Goal: Transaction & Acquisition: Book appointment/travel/reservation

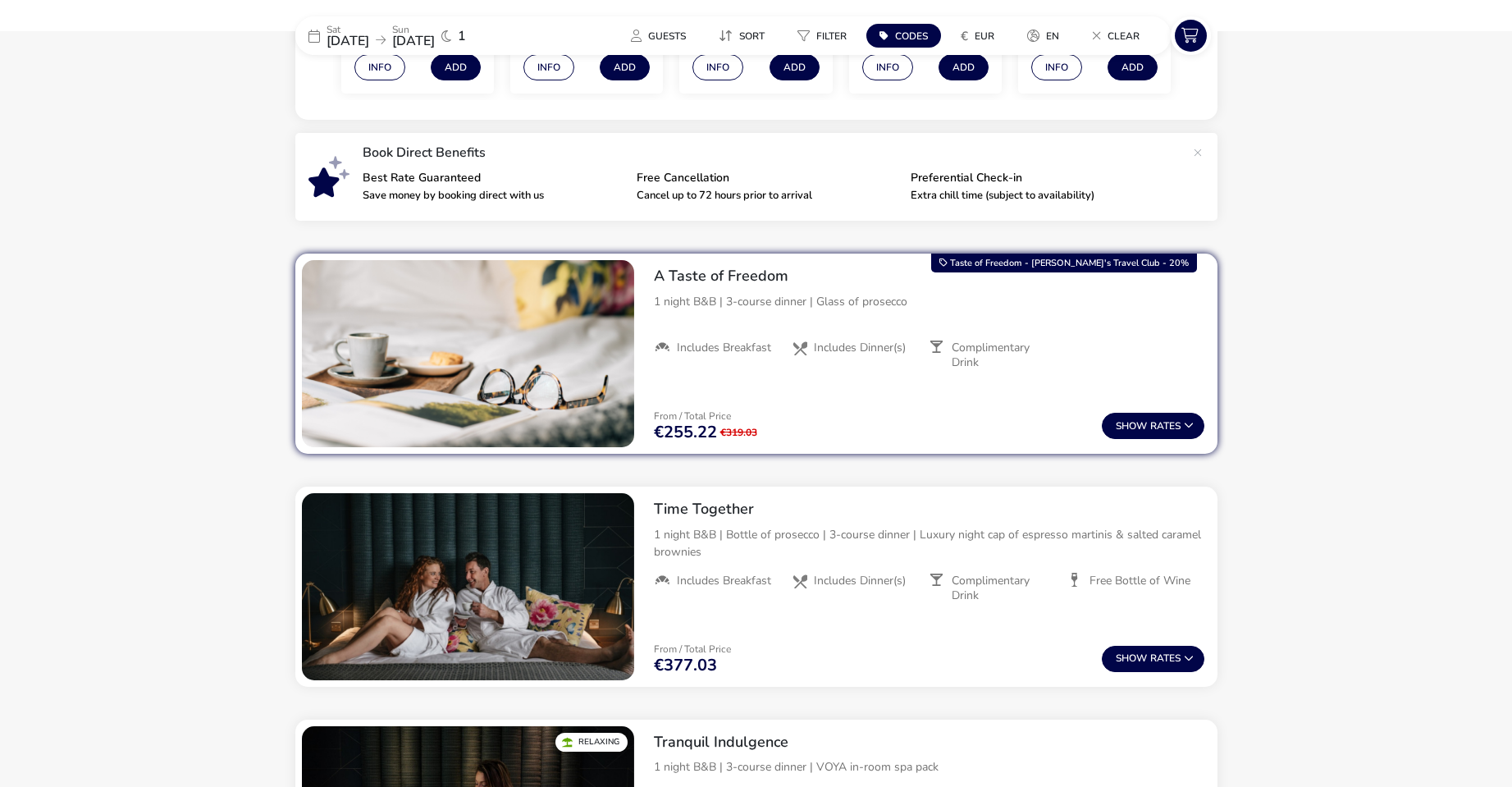
scroll to position [246, 0]
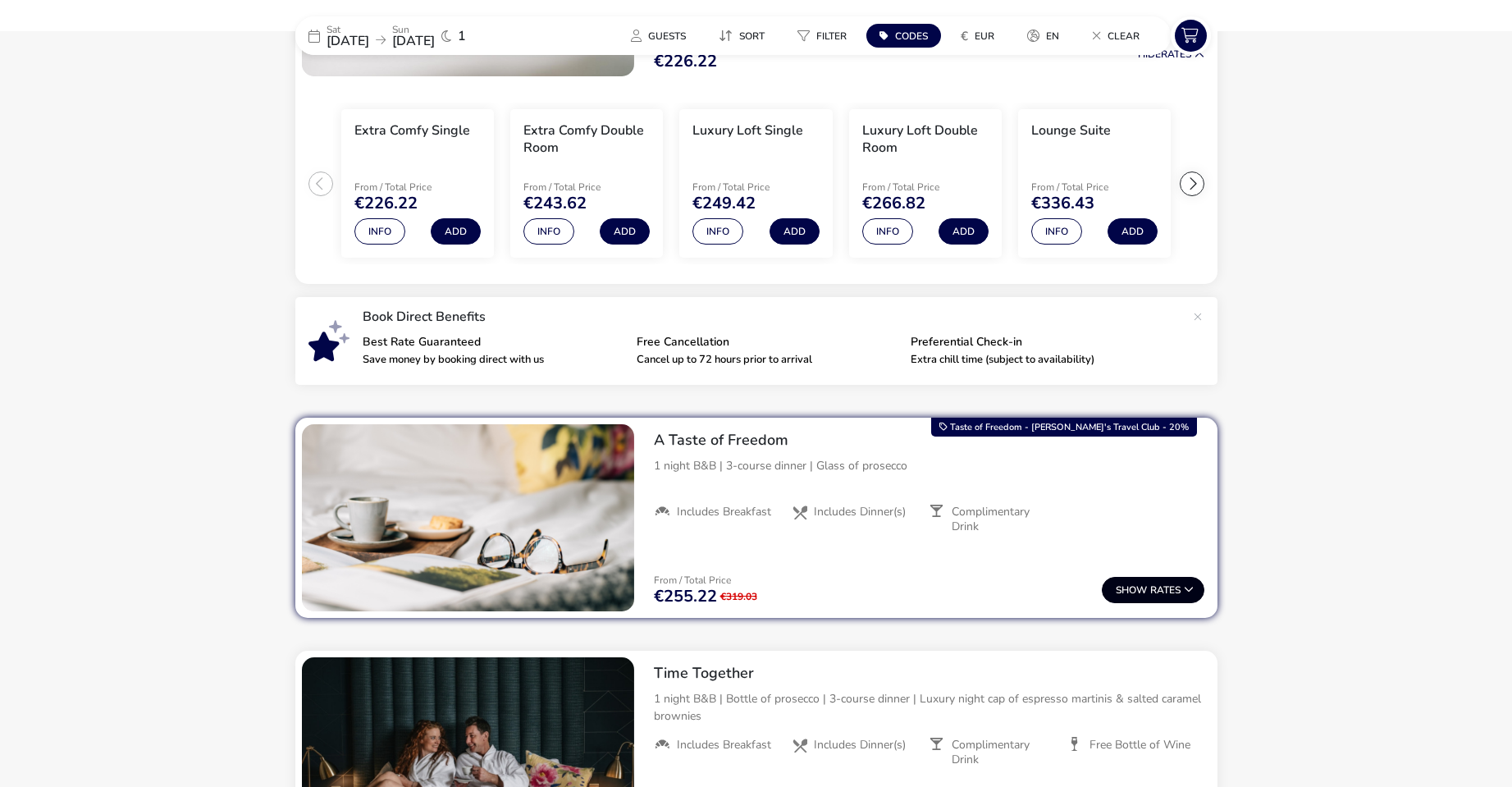
click at [1154, 592] on button "Show Rates" at bounding box center [1152, 590] width 103 height 26
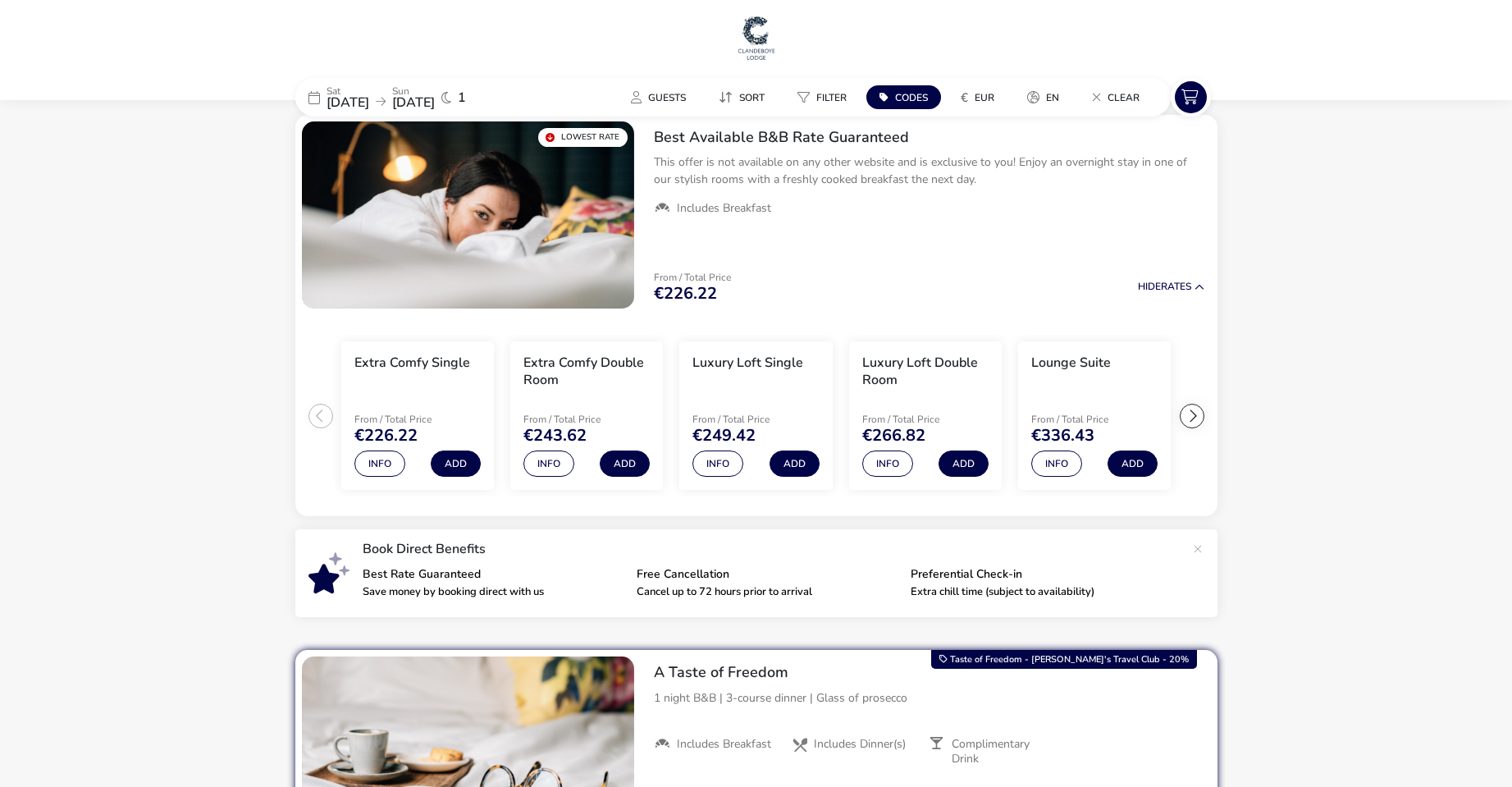
scroll to position [8, 0]
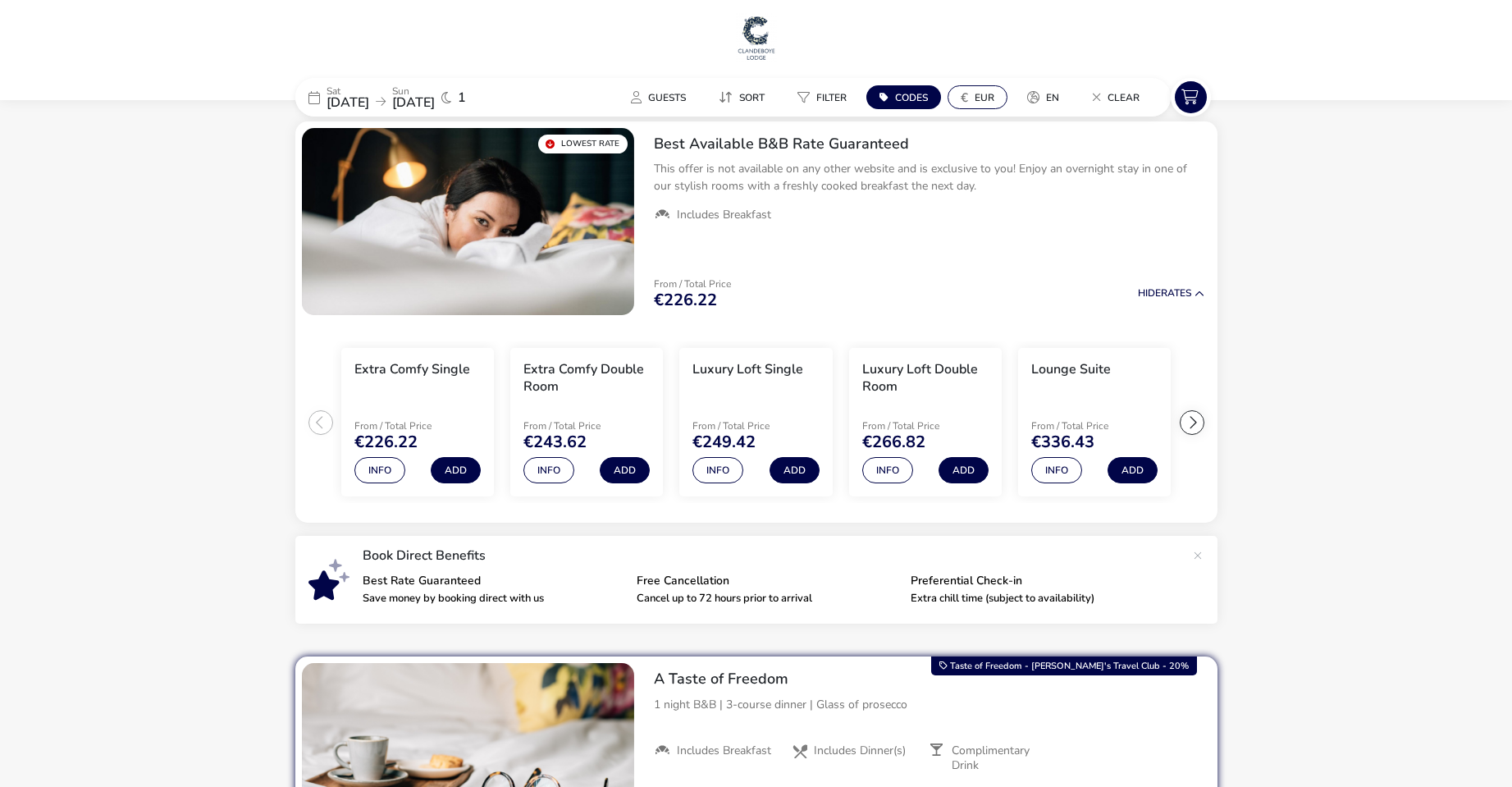
click at [978, 102] on span "EUR" at bounding box center [984, 98] width 20 height 13
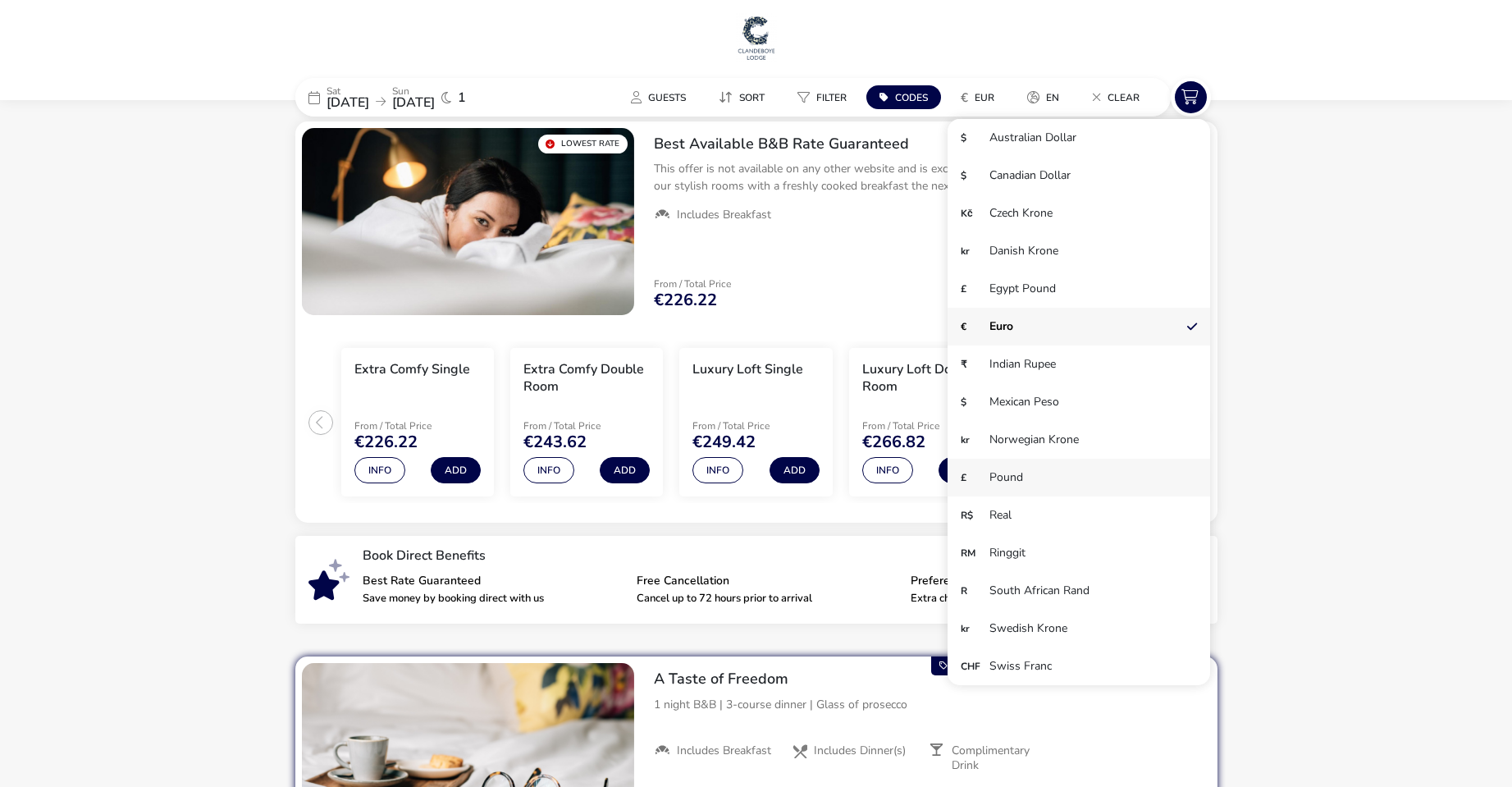
click at [1013, 478] on li "£ Pound" at bounding box center [1079, 477] width 263 height 38
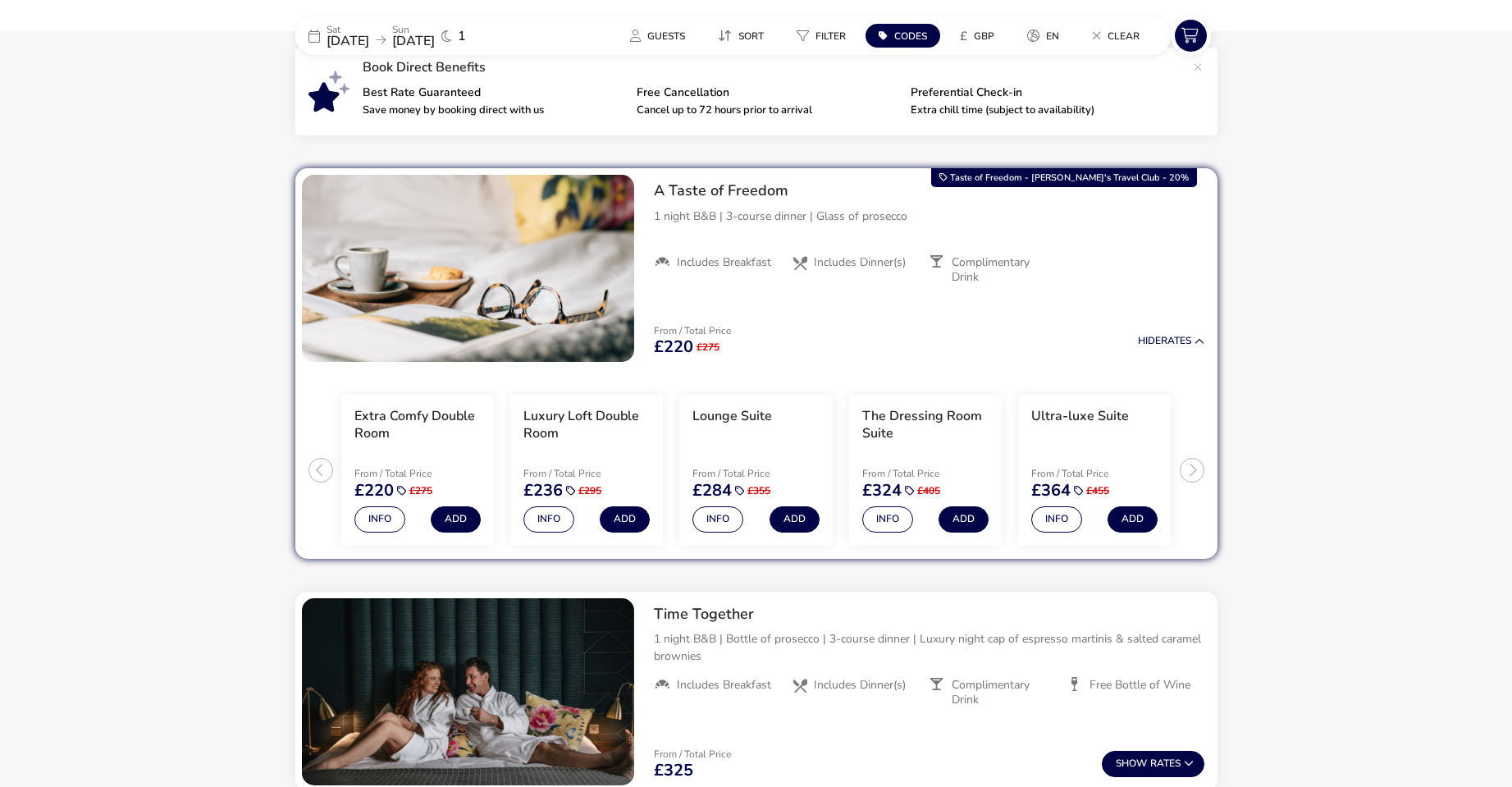
scroll to position [499, 0]
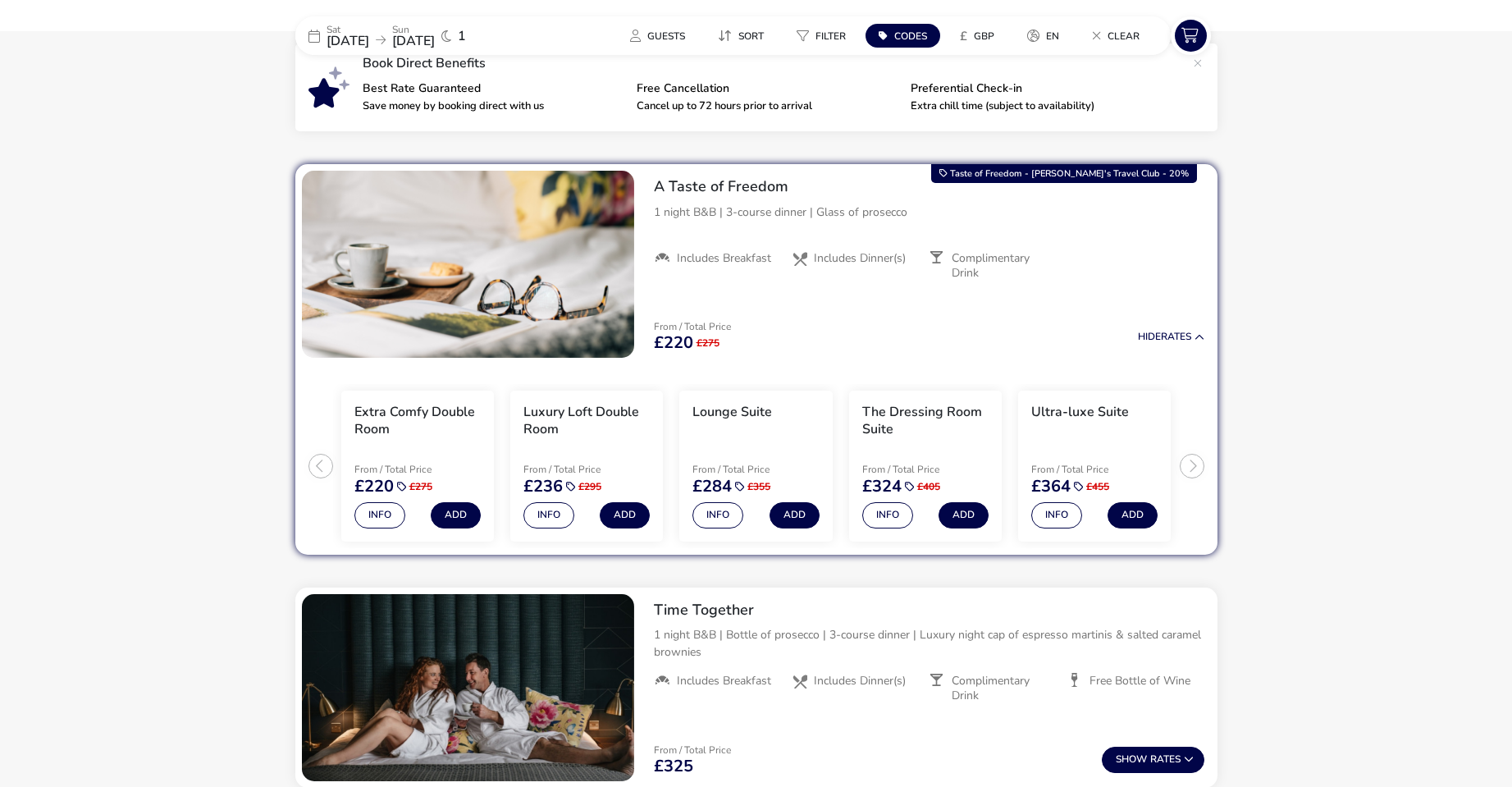
click at [687, 314] on div "From / Total Price £220 £275 Hide Rates" at bounding box center [929, 336] width 577 height 56
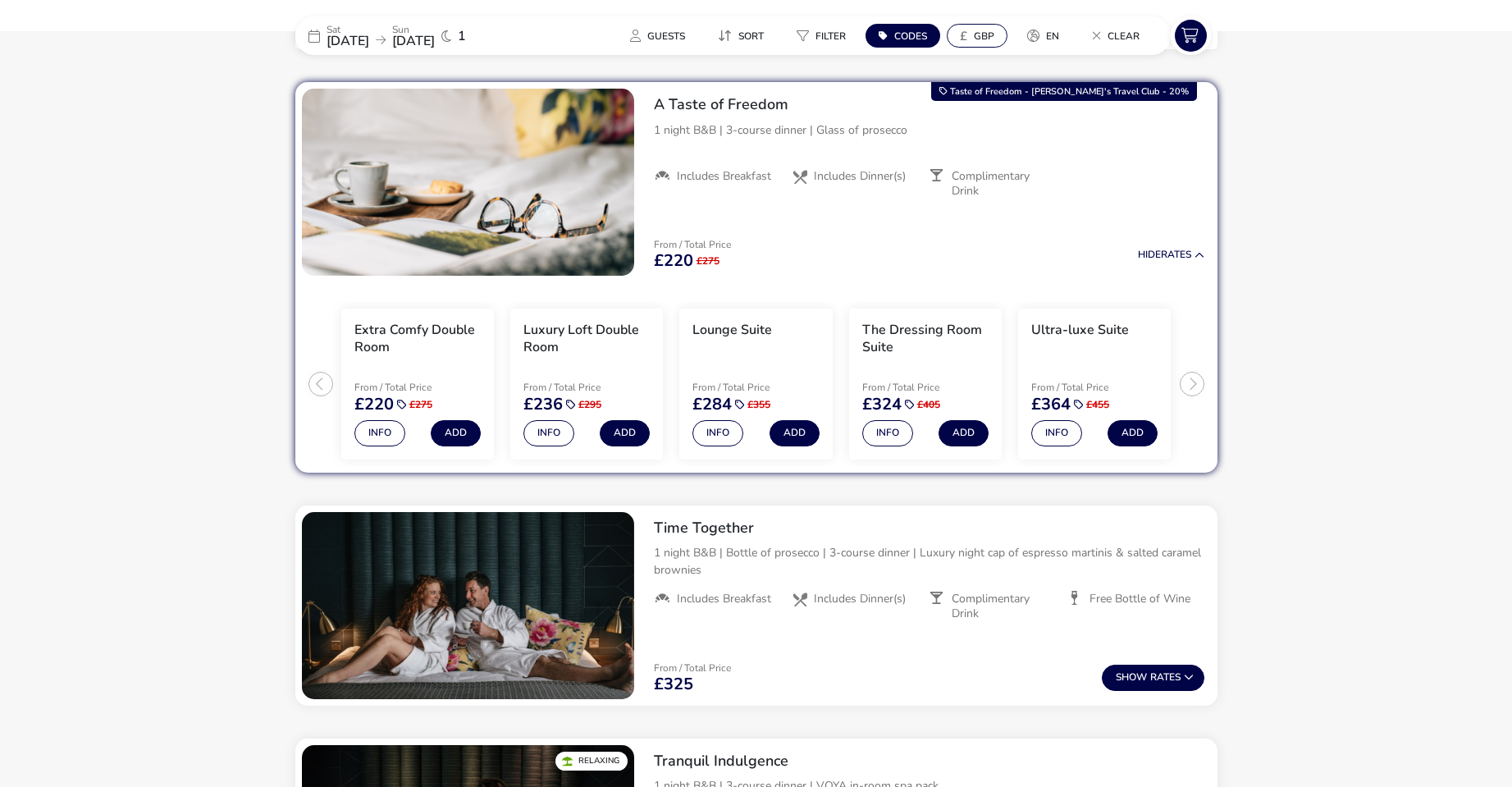
click at [978, 36] on span "GBP" at bounding box center [983, 36] width 21 height 13
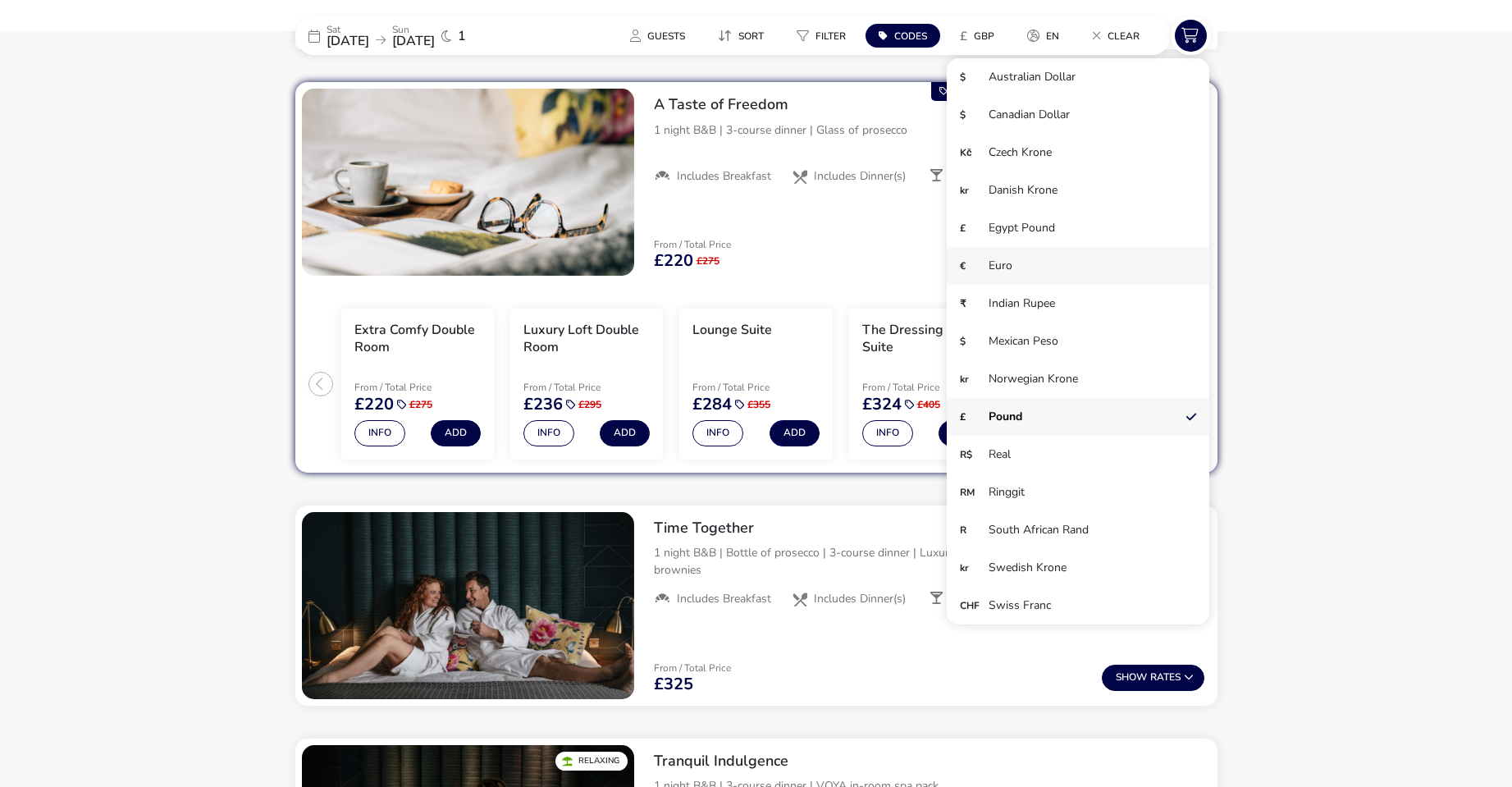
click at [1003, 261] on li "€ Euro" at bounding box center [1078, 265] width 263 height 38
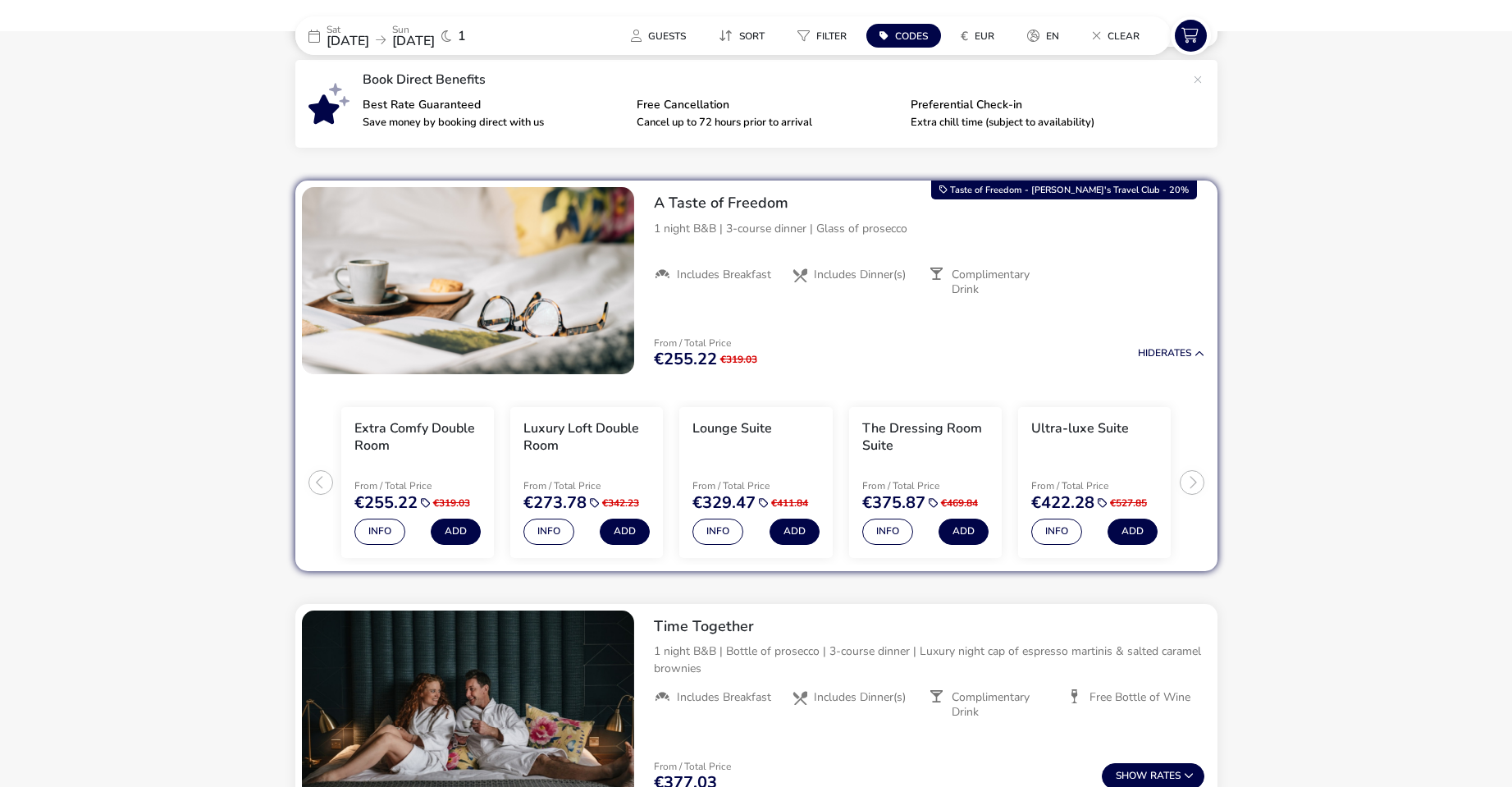
scroll to position [492, 0]
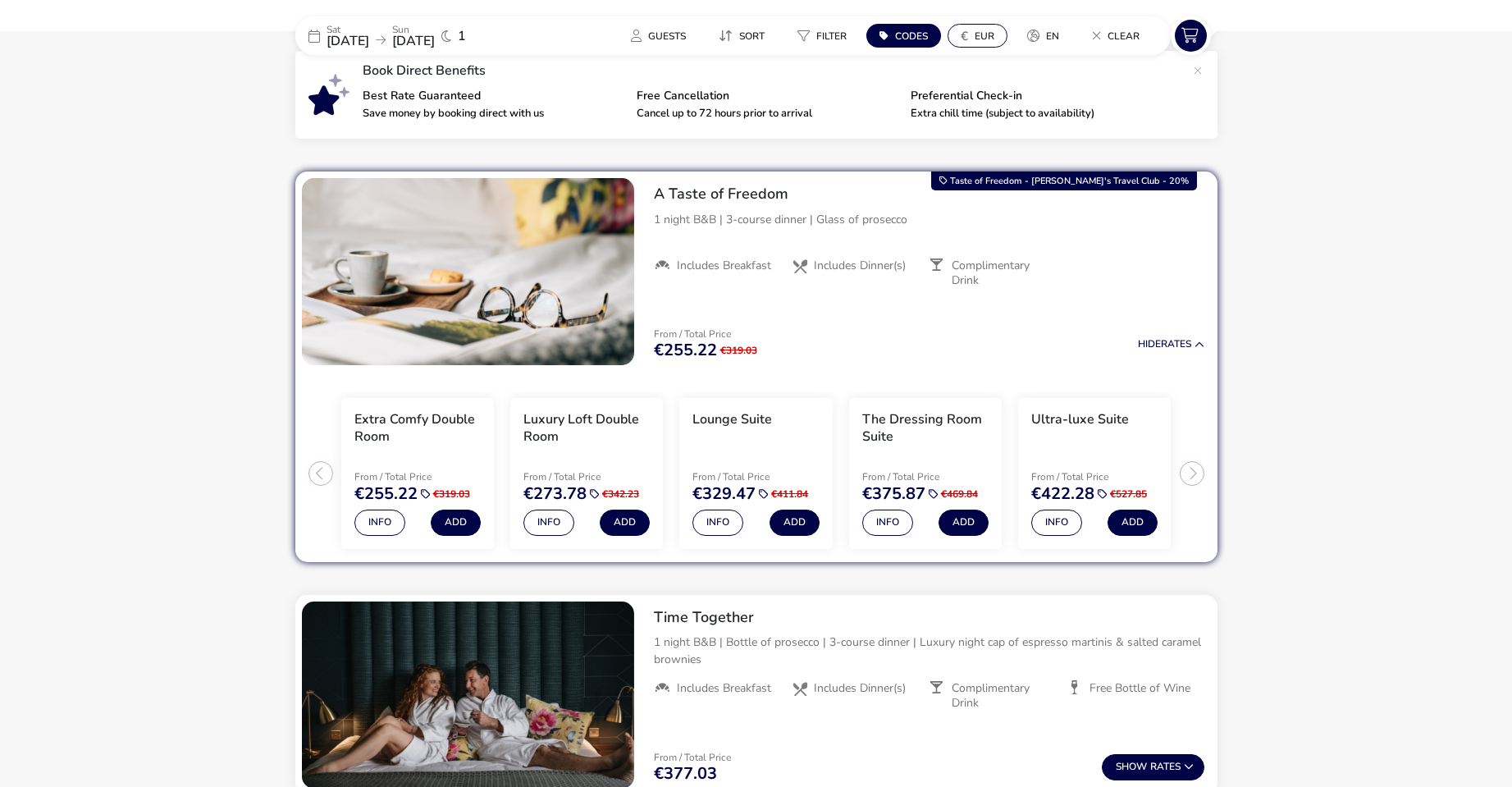
click at [986, 36] on span "EUR" at bounding box center [984, 36] width 20 height 13
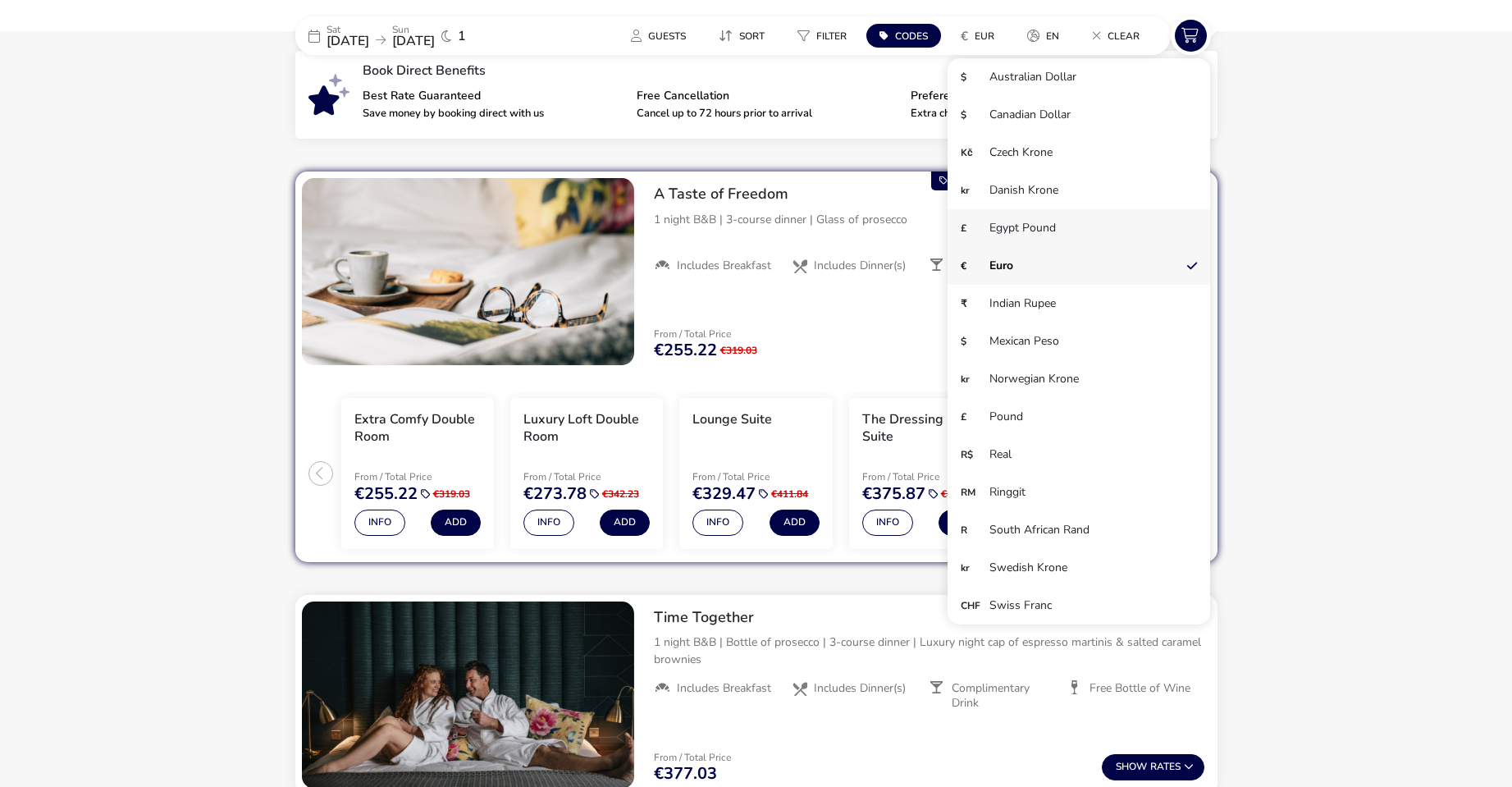
click at [1014, 230] on li "£ Egypt Pound" at bounding box center [1079, 227] width 263 height 38
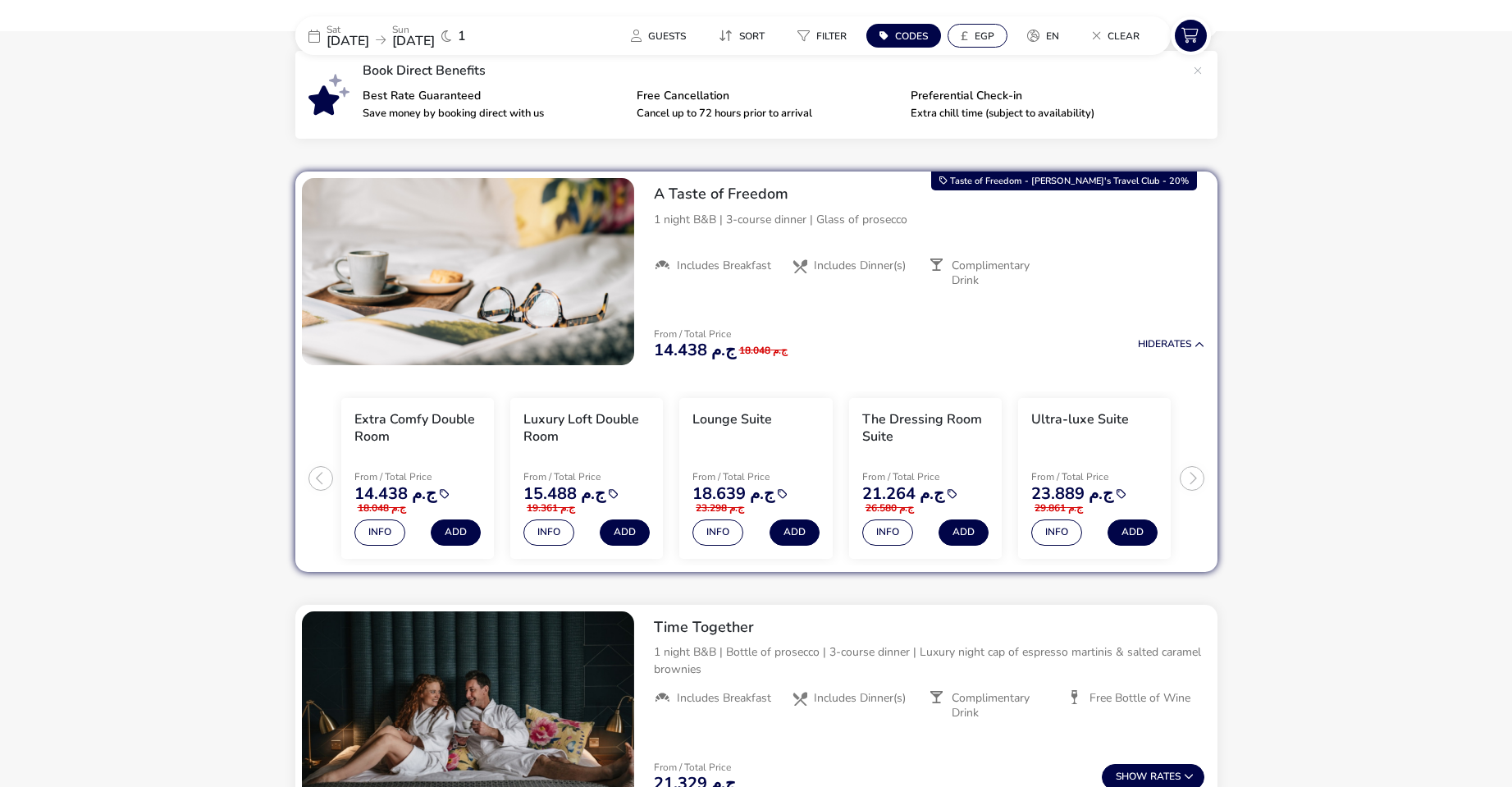
click at [994, 36] on span "EGP" at bounding box center [984, 36] width 20 height 13
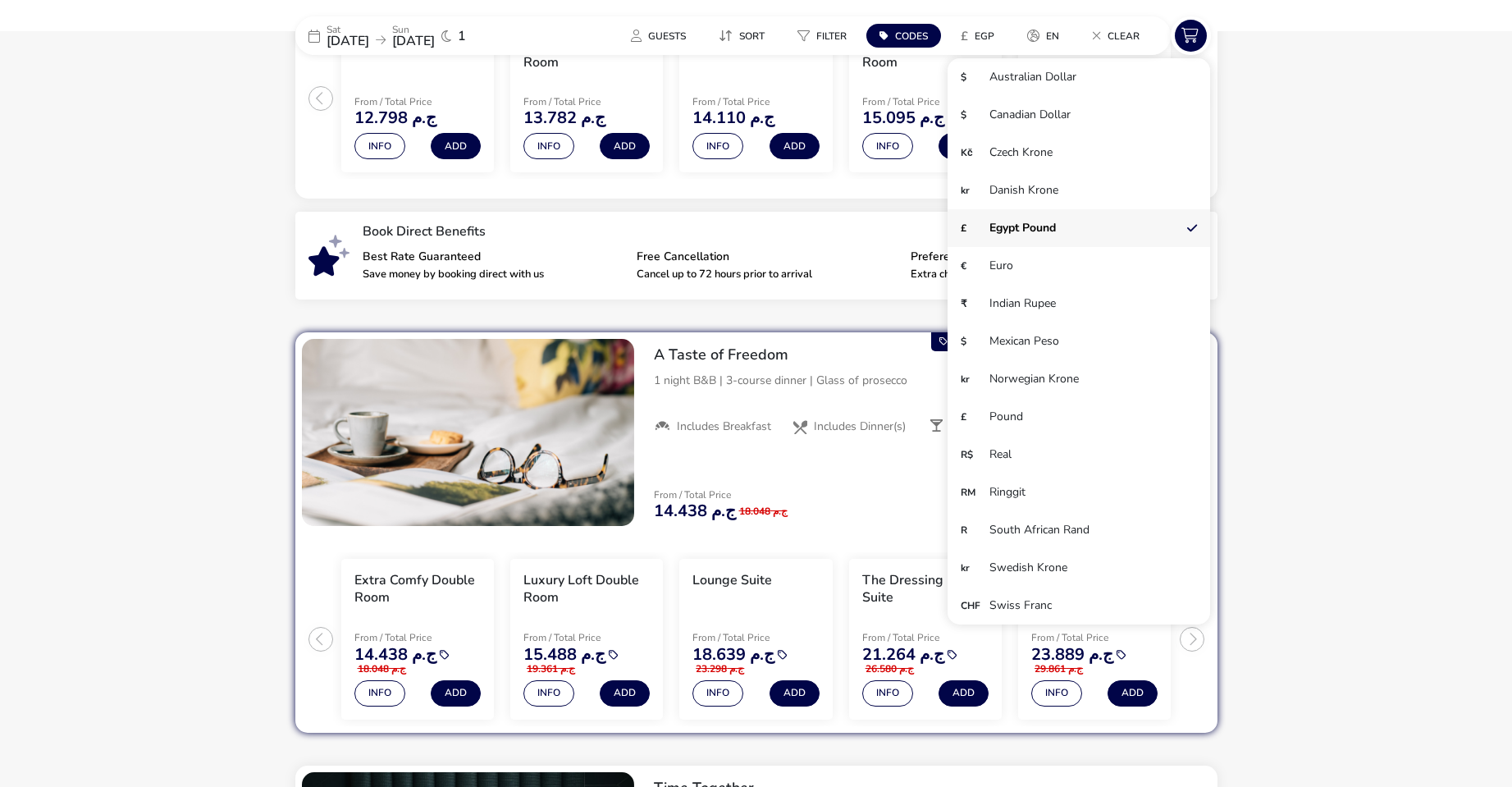
scroll to position [164, 0]
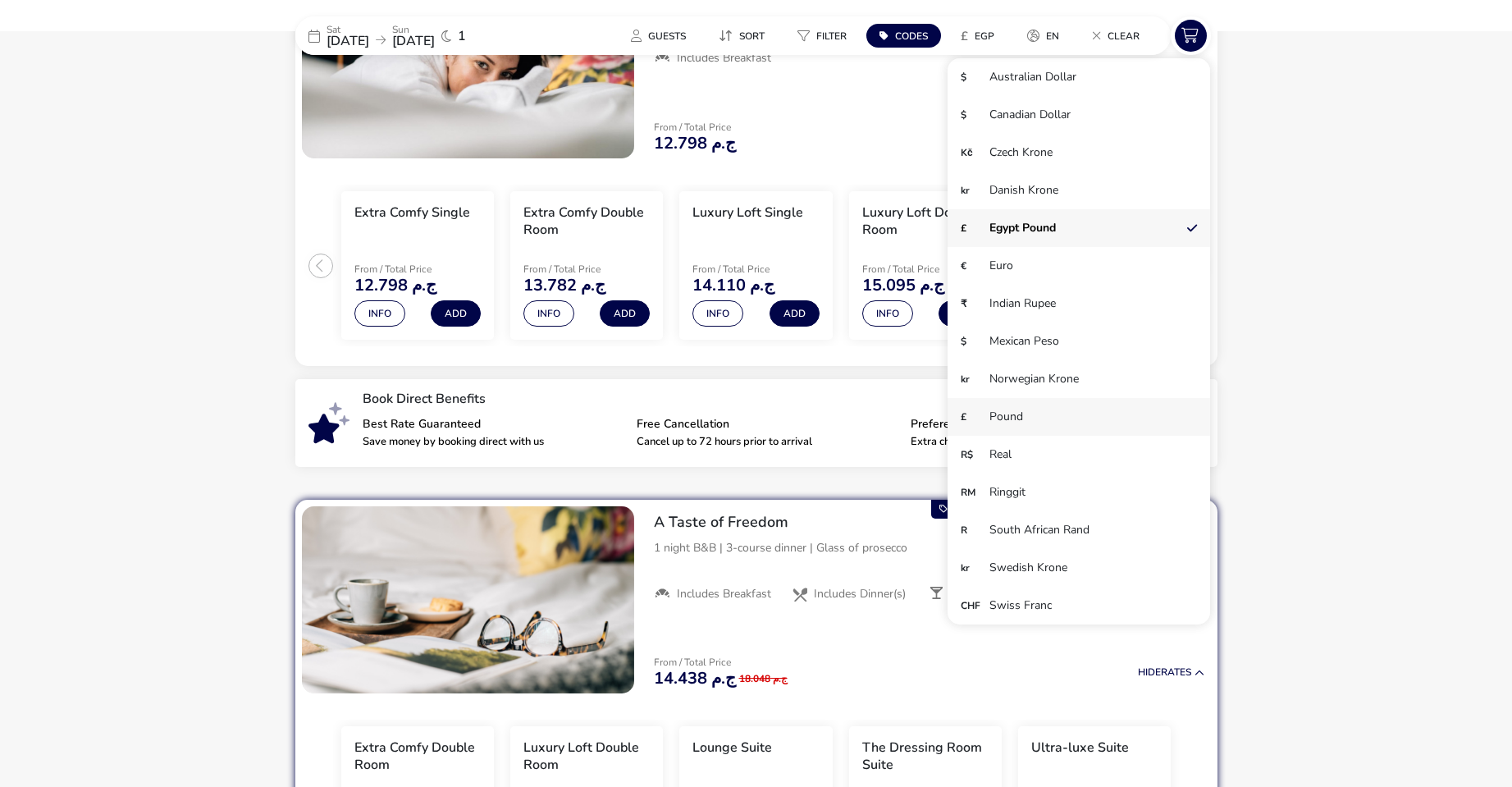
click at [1009, 420] on li "£ Pound" at bounding box center [1079, 416] width 263 height 38
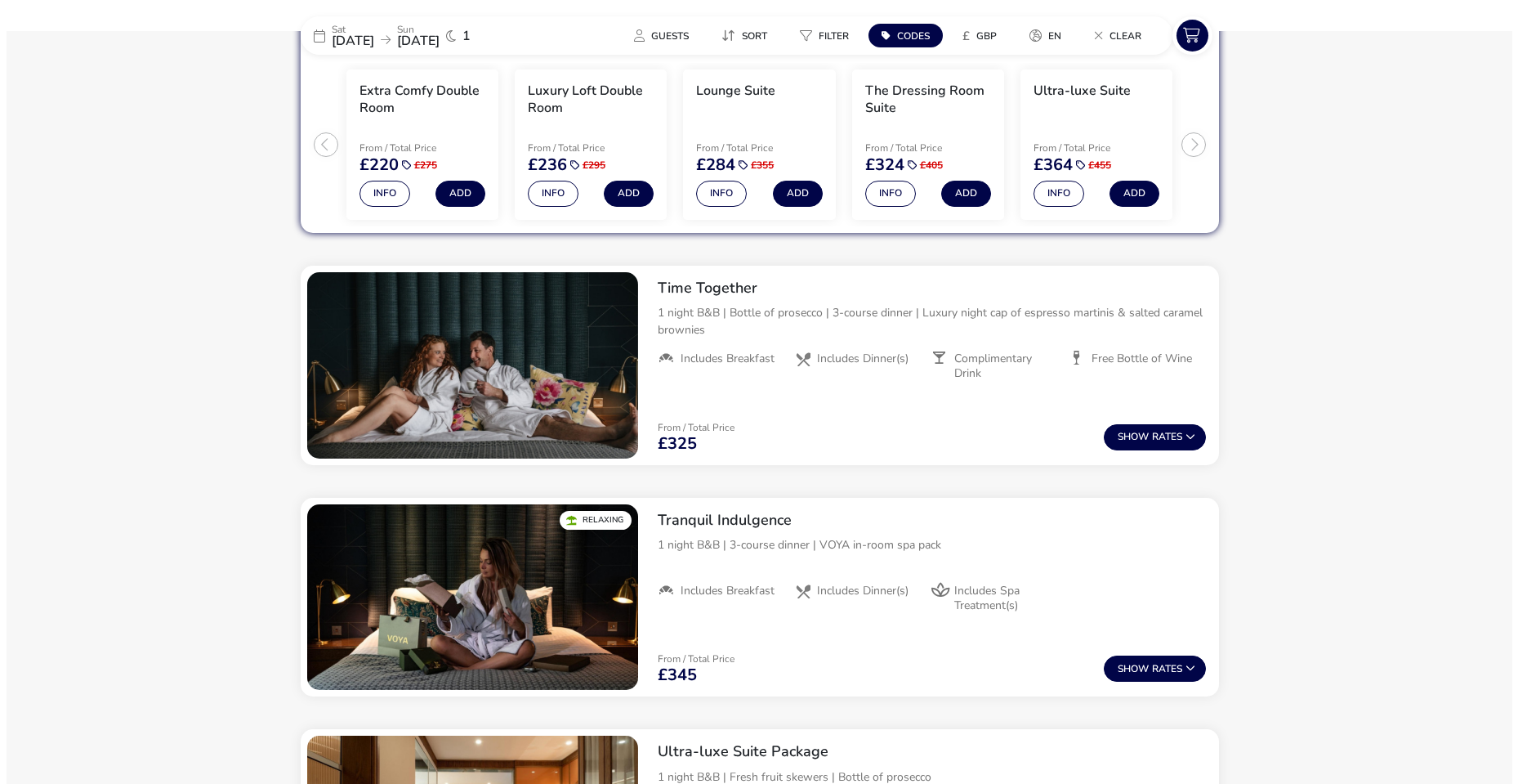
scroll to position [490, 0]
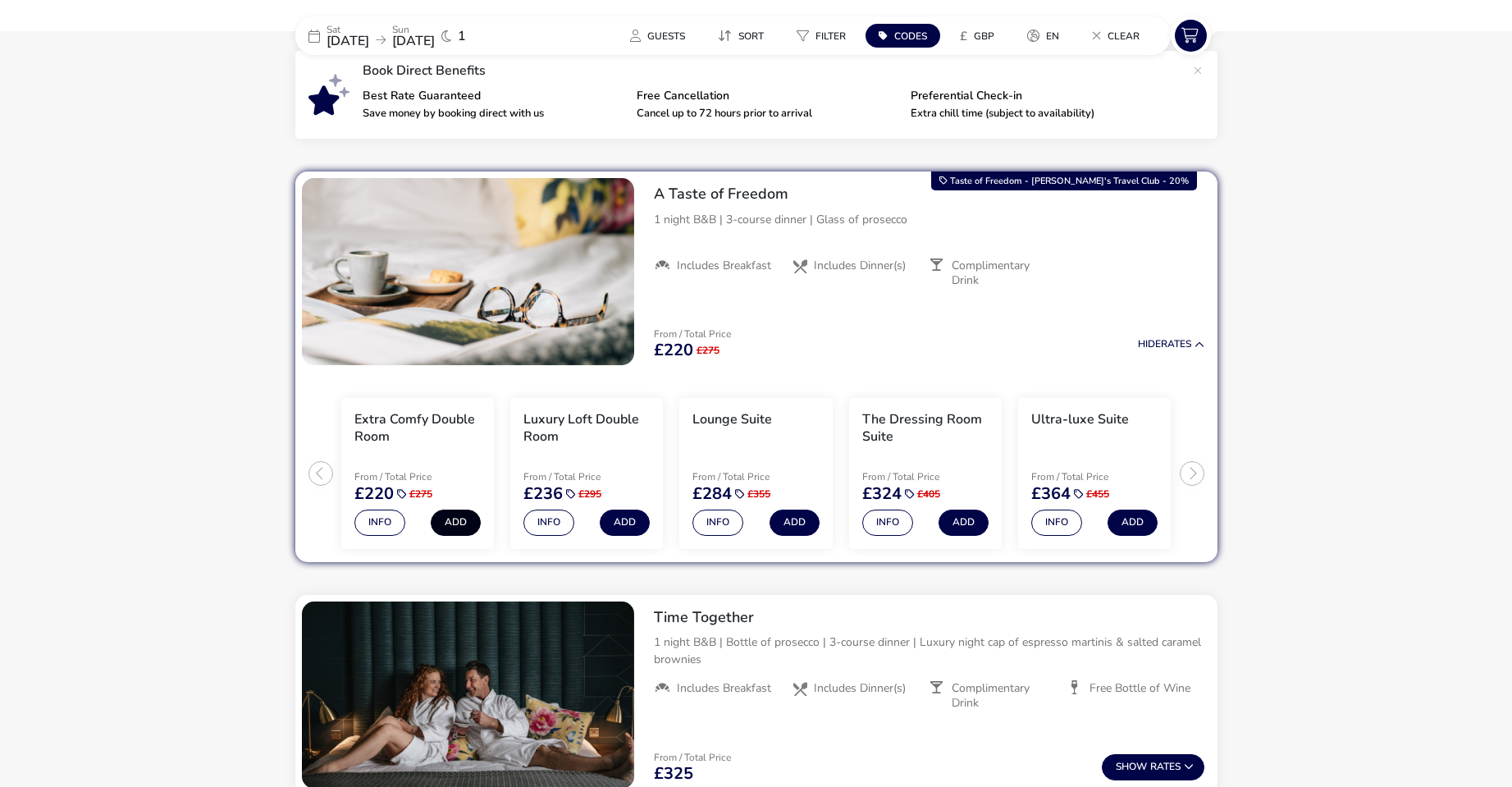
click at [471, 523] on button "Add" at bounding box center [456, 522] width 50 height 26
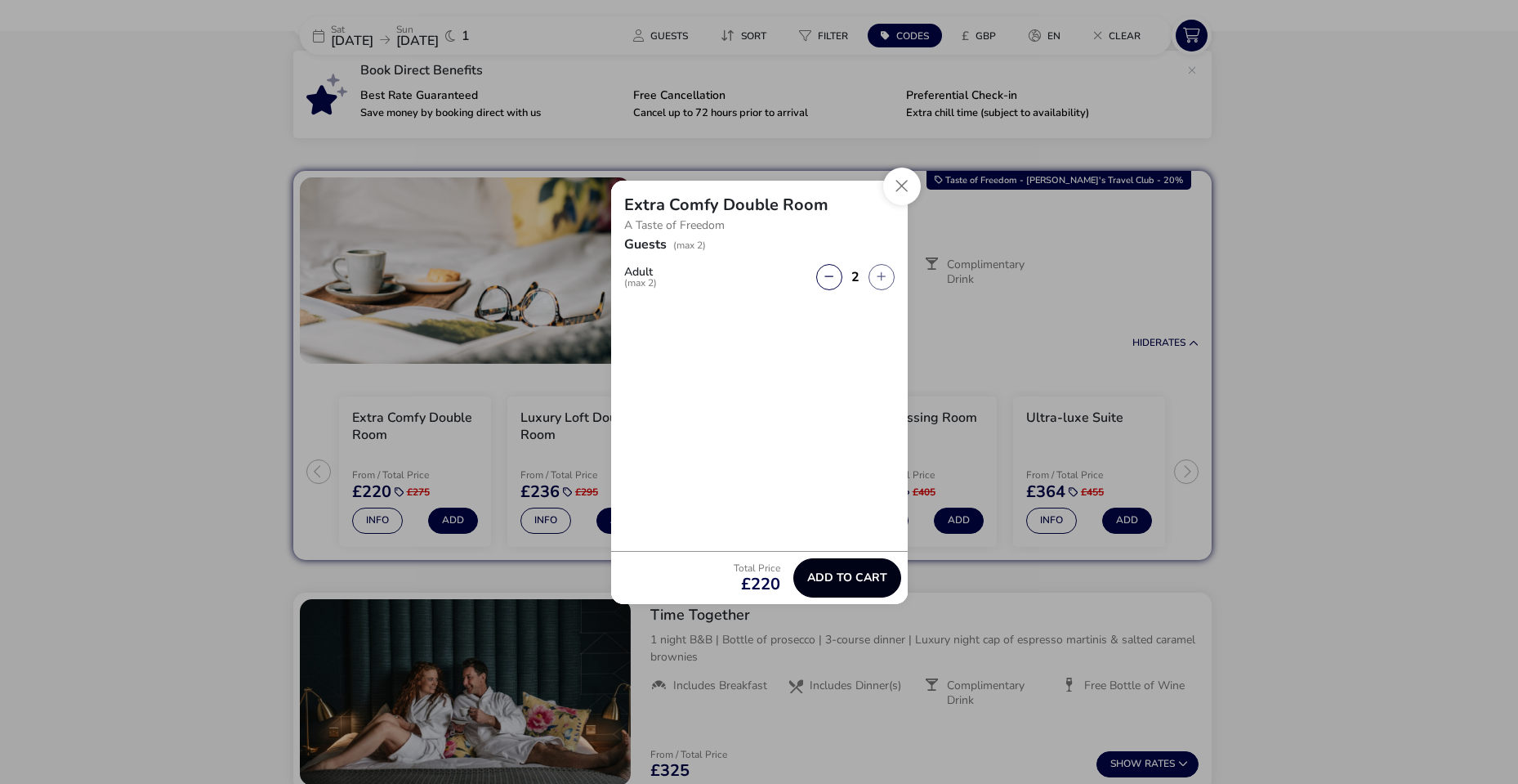
click at [850, 583] on span "Add to cart" at bounding box center [847, 577] width 80 height 12
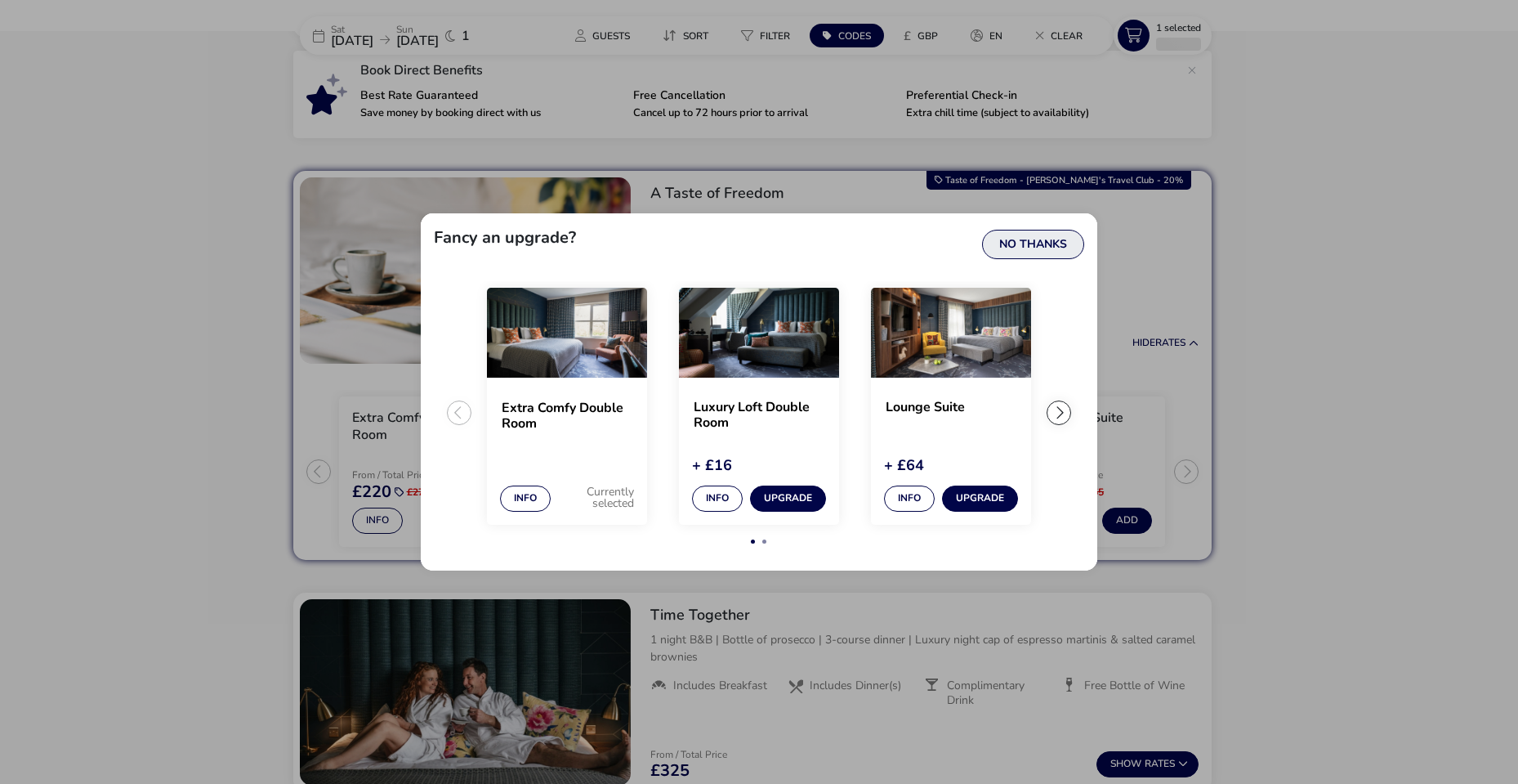
click at [1041, 238] on button "No Thanks" at bounding box center [1033, 244] width 102 height 29
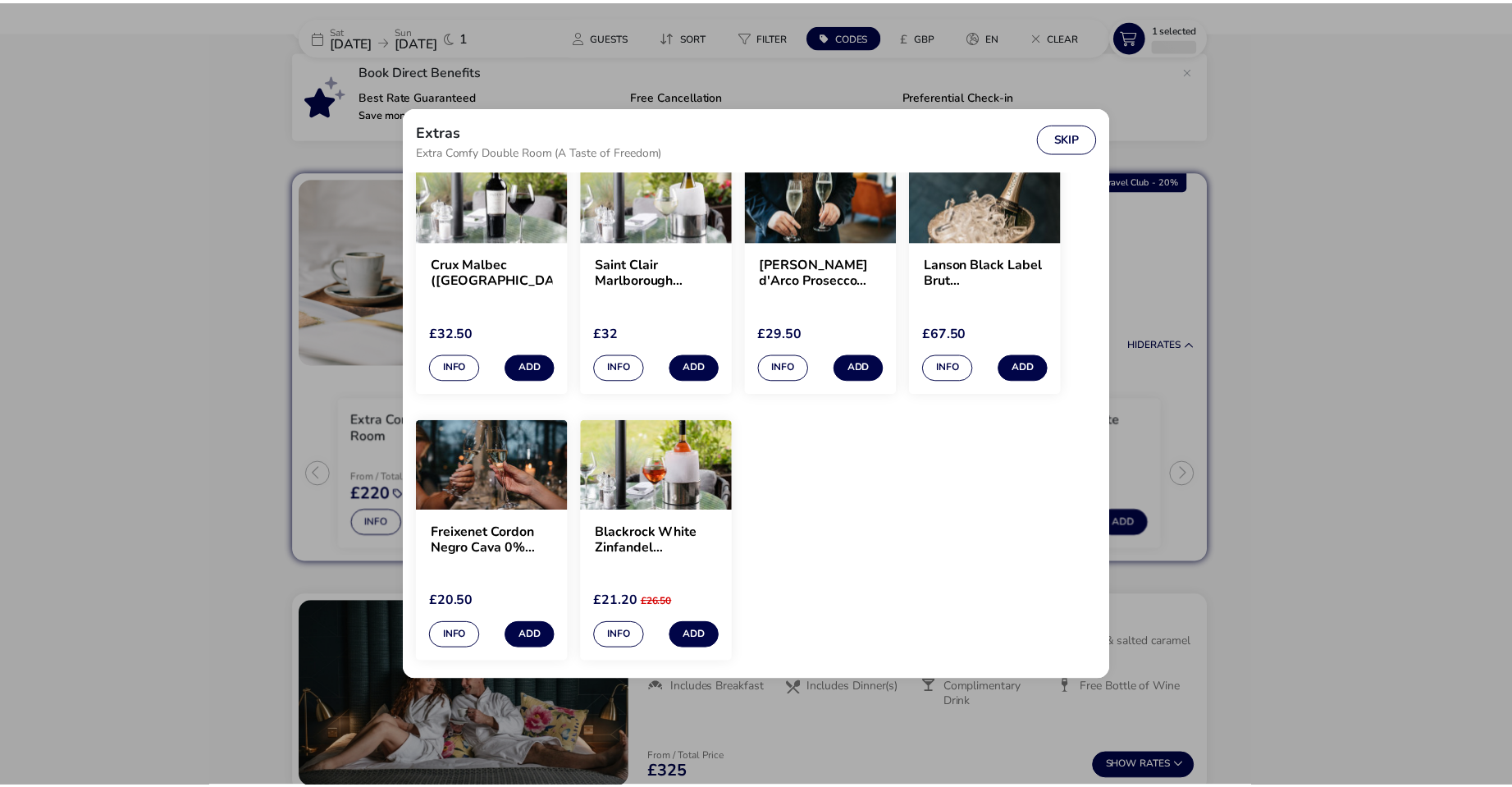
scroll to position [410, 0]
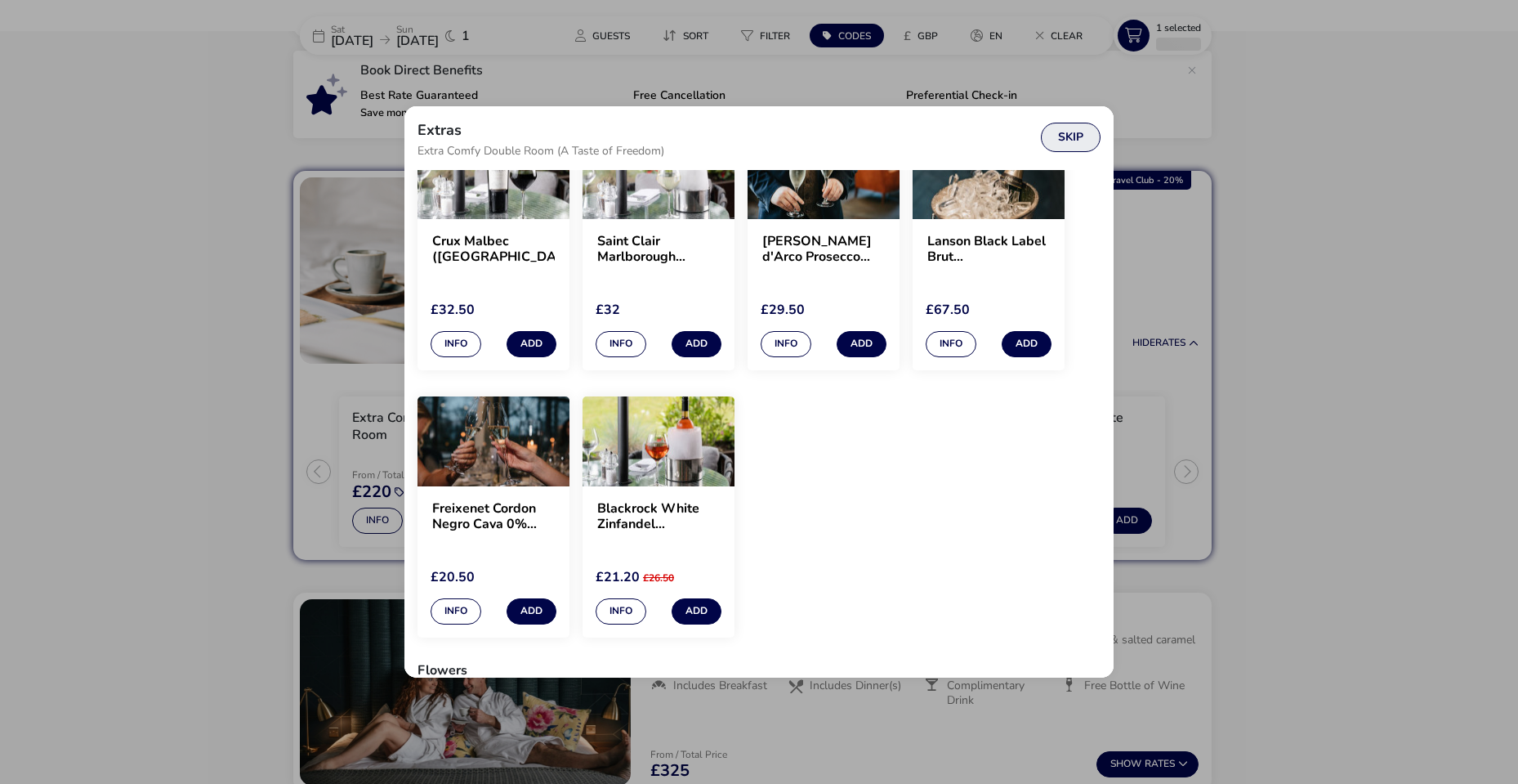
click at [1066, 141] on button "Skip" at bounding box center [1071, 137] width 60 height 29
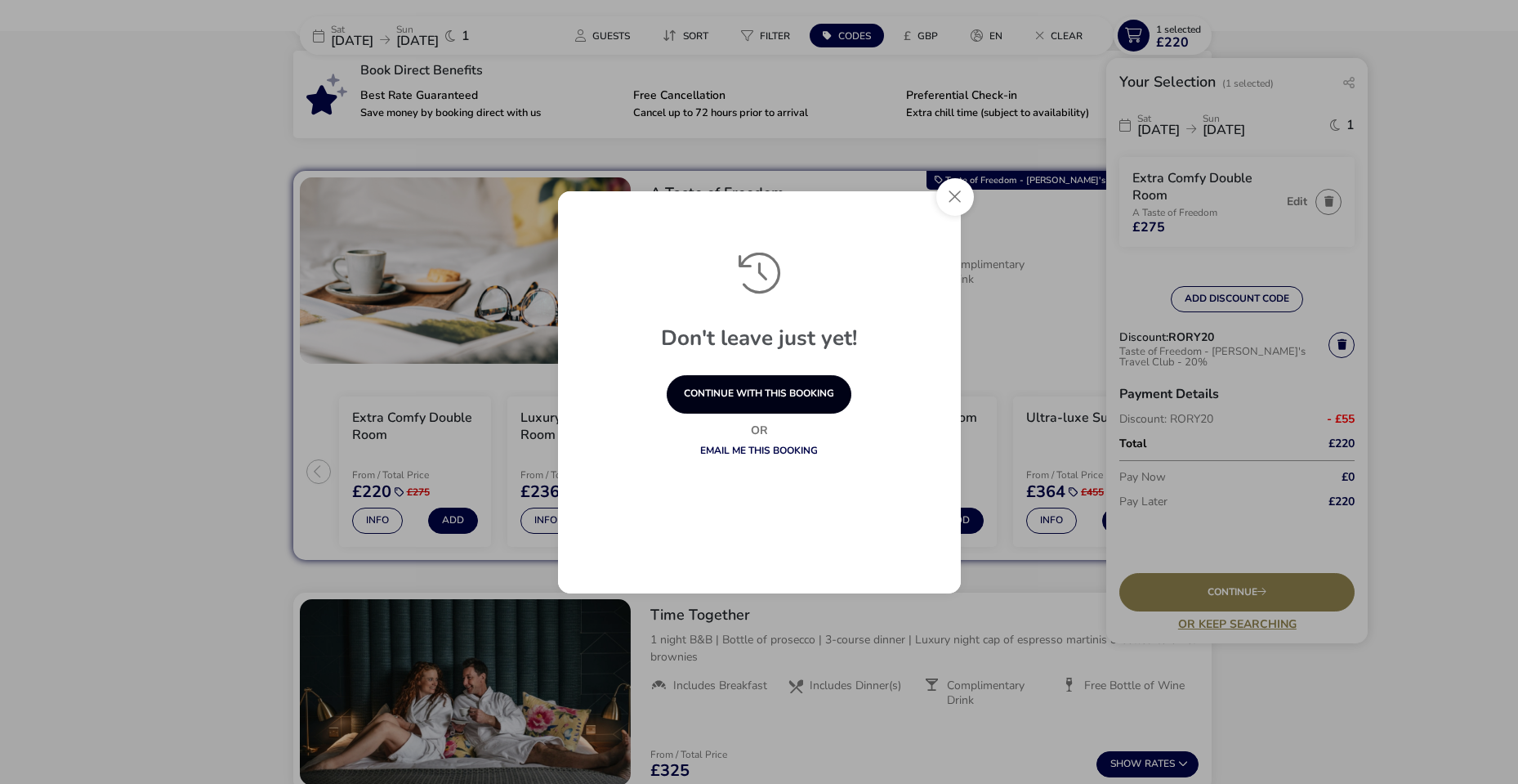
click at [759, 397] on button "continue with this booking" at bounding box center [759, 394] width 185 height 38
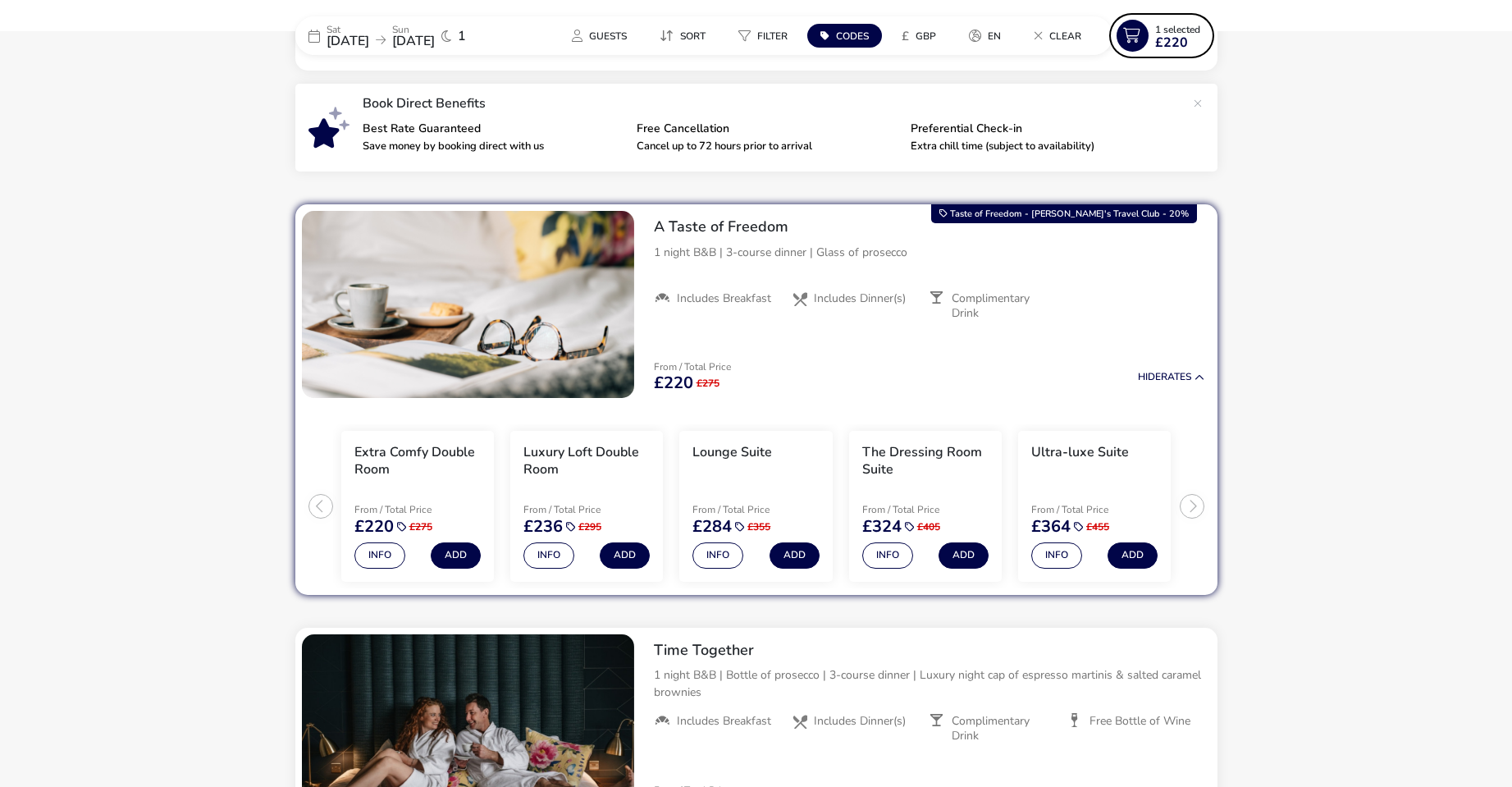
scroll to position [164, 0]
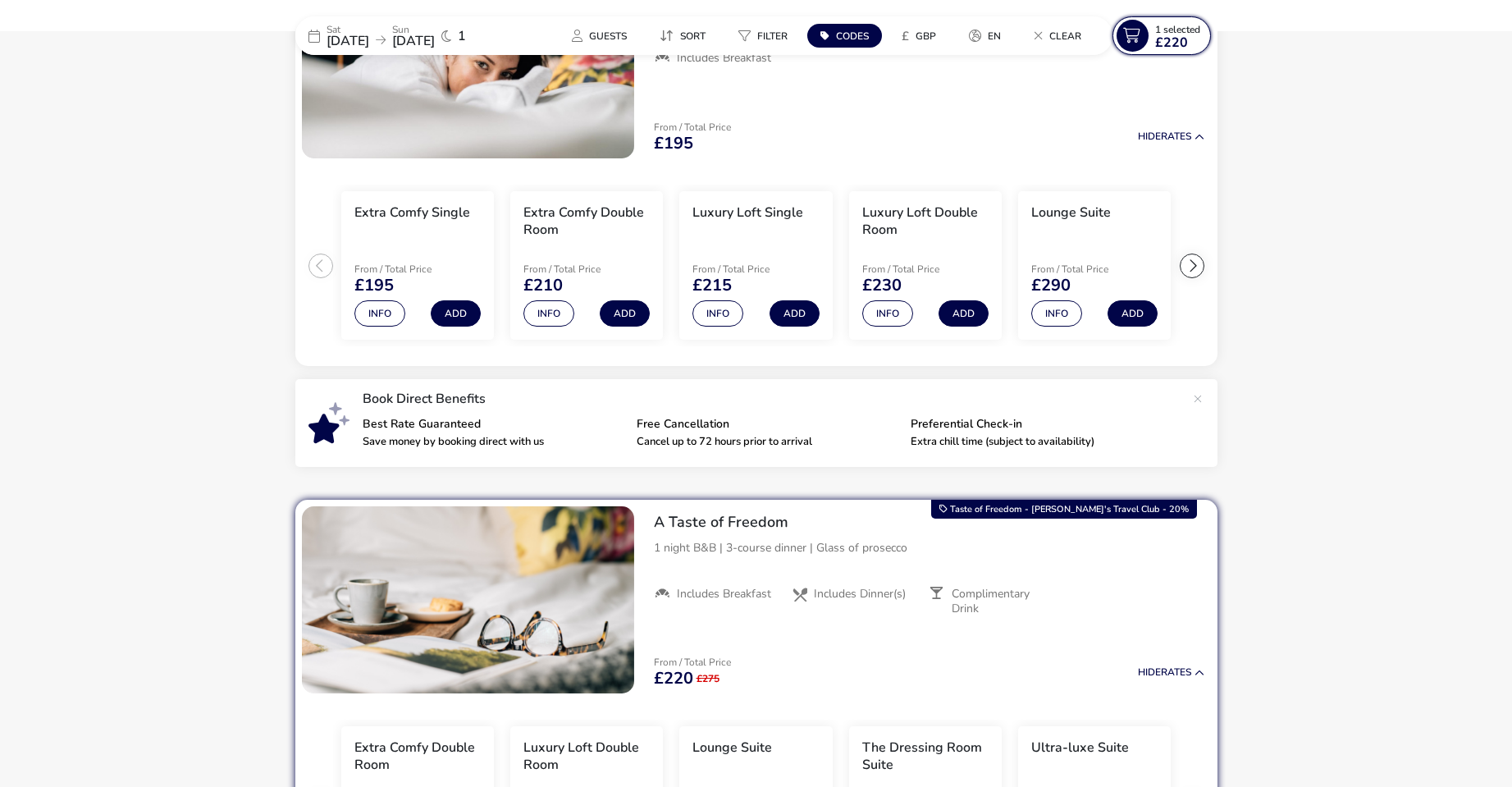
click at [1173, 39] on span "£220" at bounding box center [1171, 43] width 33 height 13
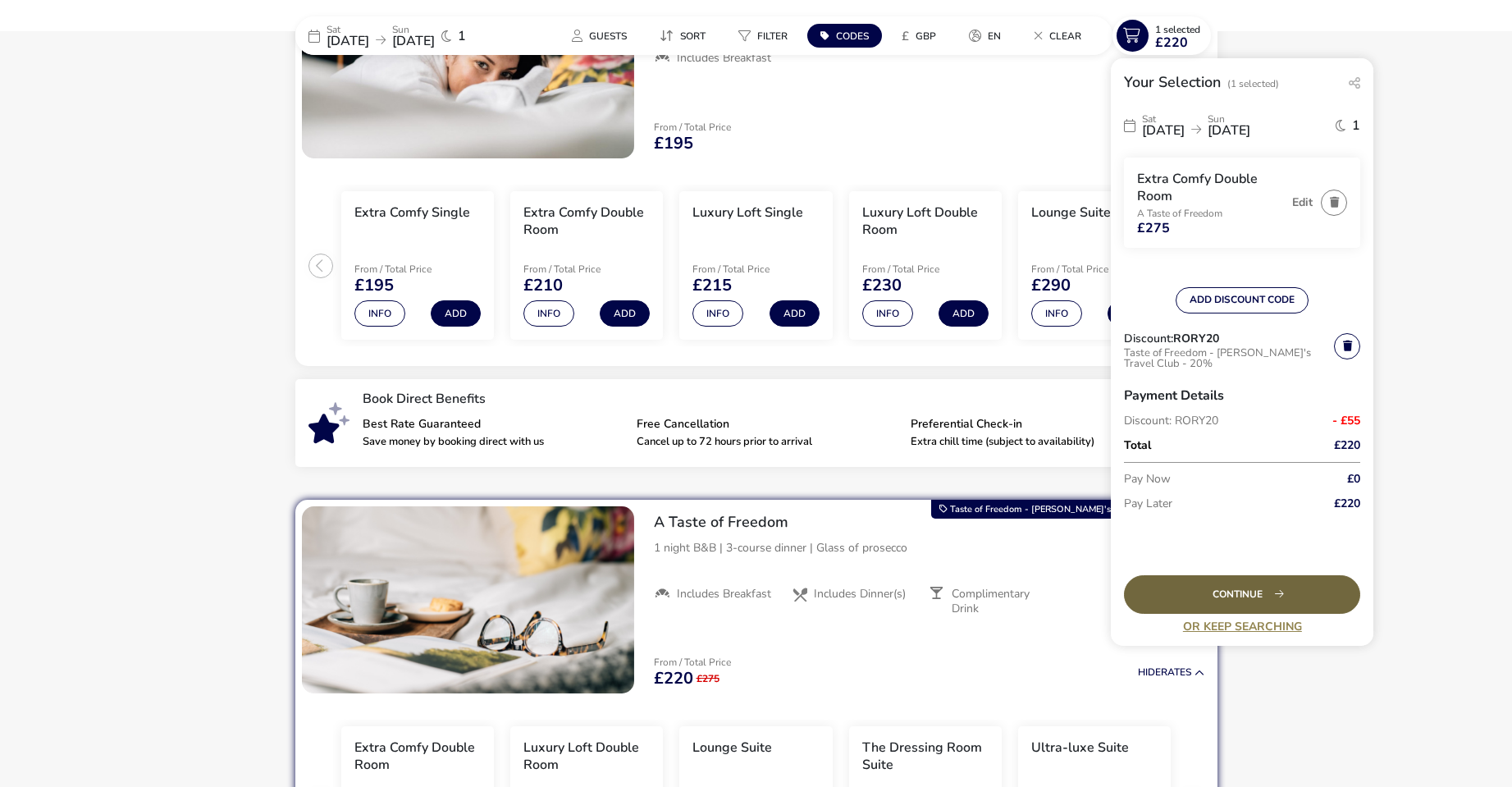
click at [1240, 590] on div "Continue" at bounding box center [1242, 595] width 236 height 38
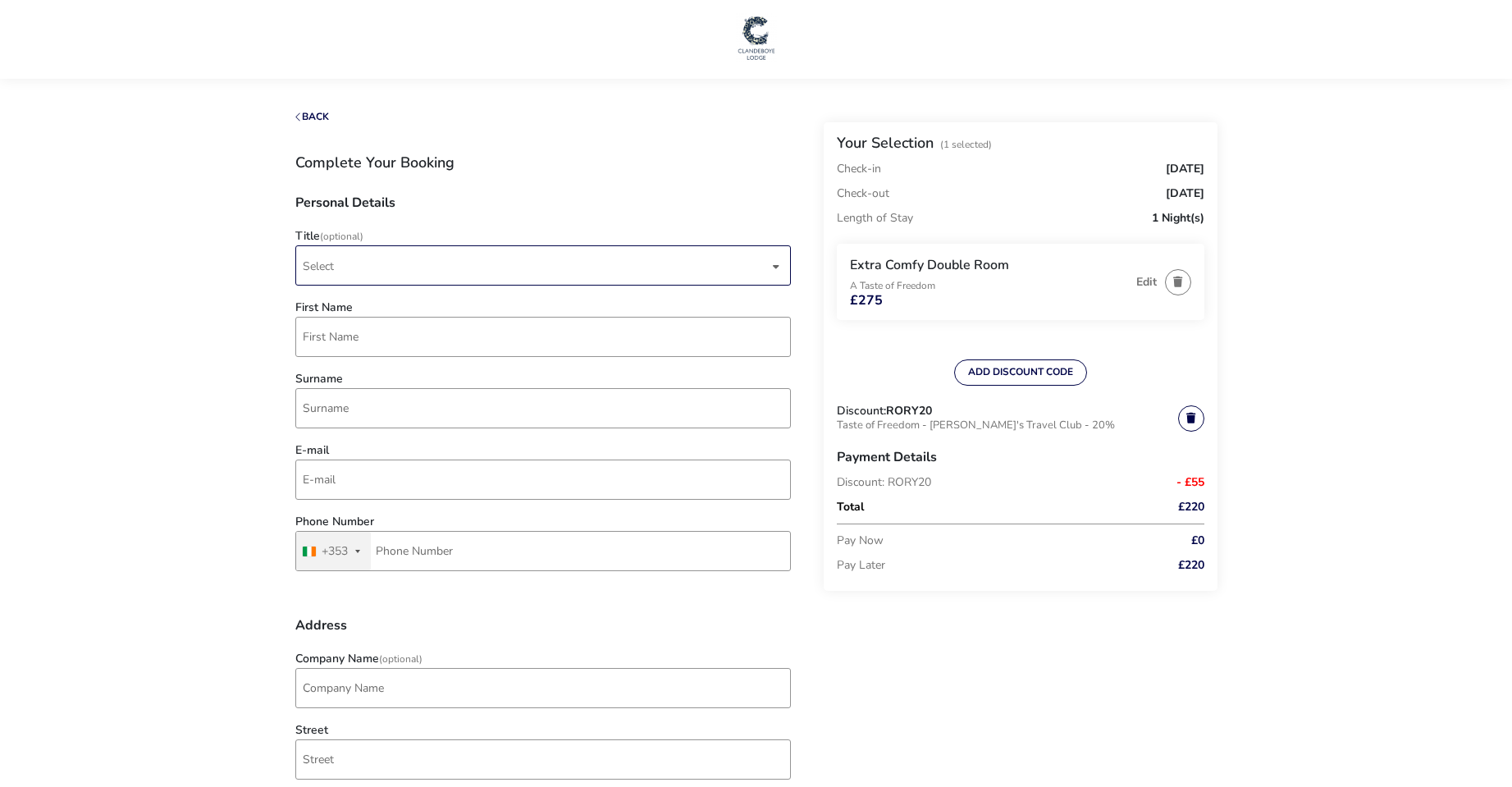
click at [774, 268] on div "dropdown trigger" at bounding box center [776, 266] width 8 height 32
click at [426, 303] on li "Mr" at bounding box center [544, 306] width 495 height 40
click at [413, 328] on input "First Name" at bounding box center [543, 337] width 495 height 40
type input "[PERSON_NAME]"
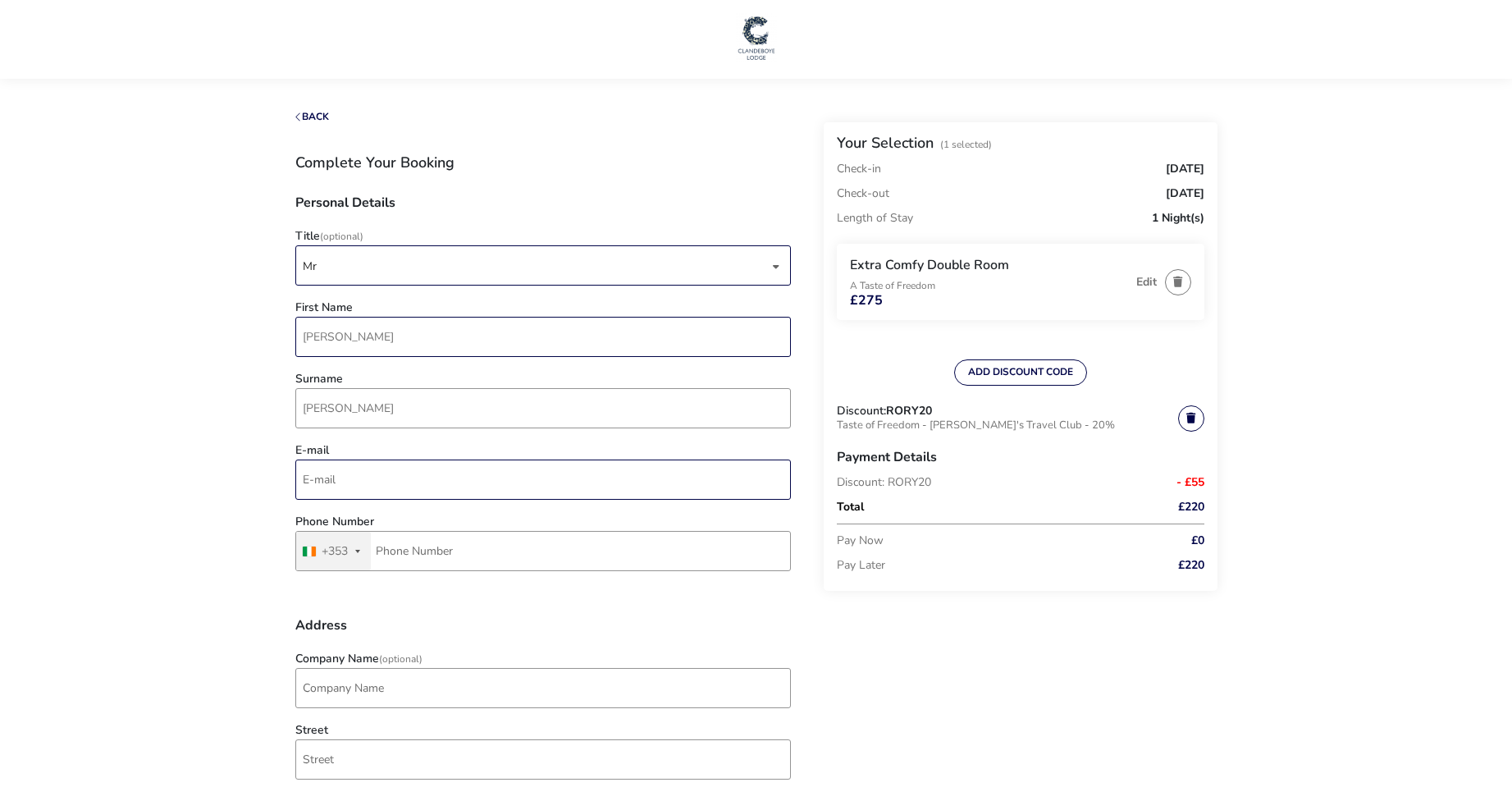
type input "[EMAIL_ADDRESS][DOMAIN_NAME]"
type input "87 910 3749"
type input "[STREET_ADDRESS]"
type input "[GEOGRAPHIC_DATA]"
type input "D18 R9V3"
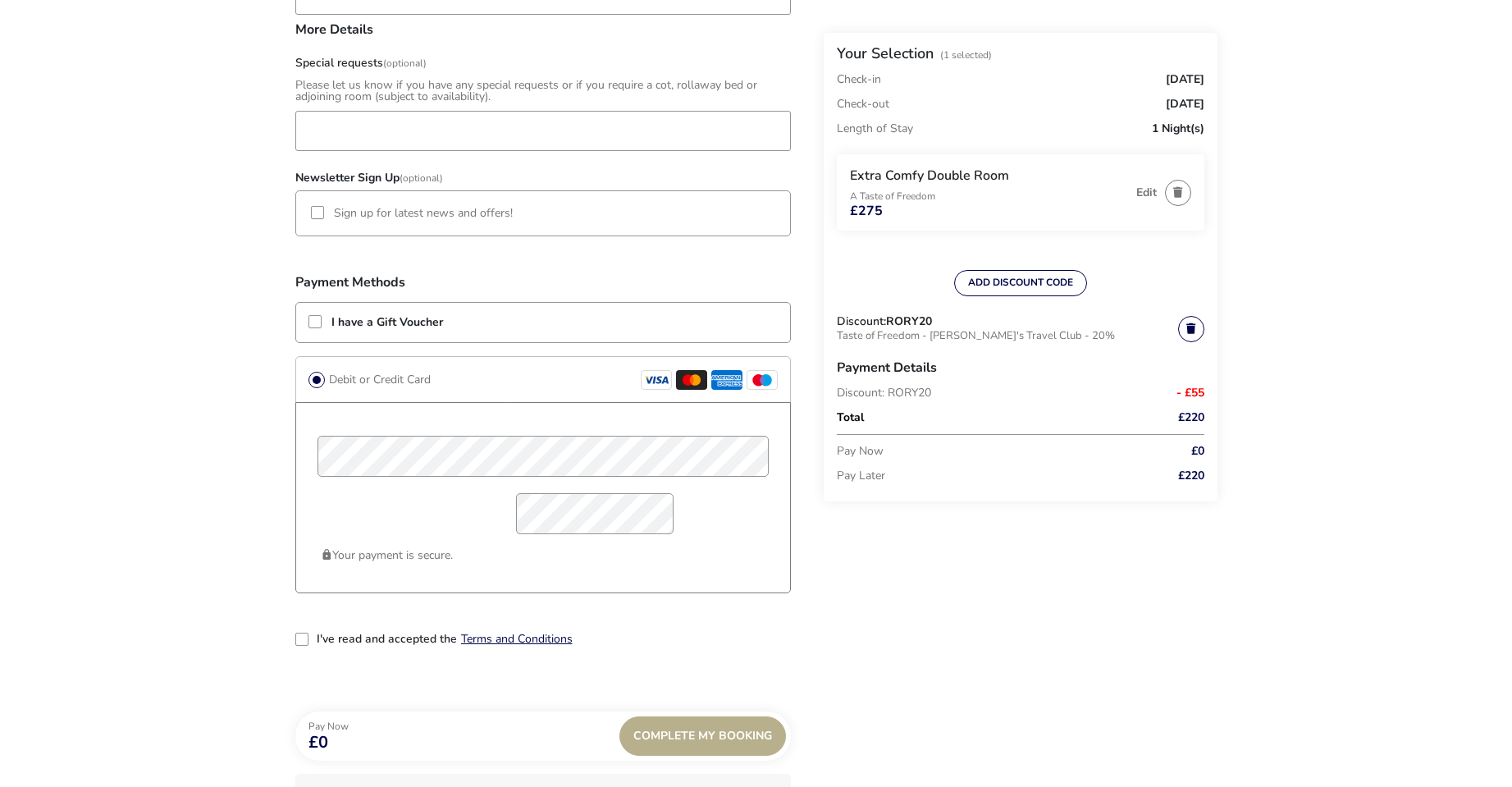
scroll to position [1066, 0]
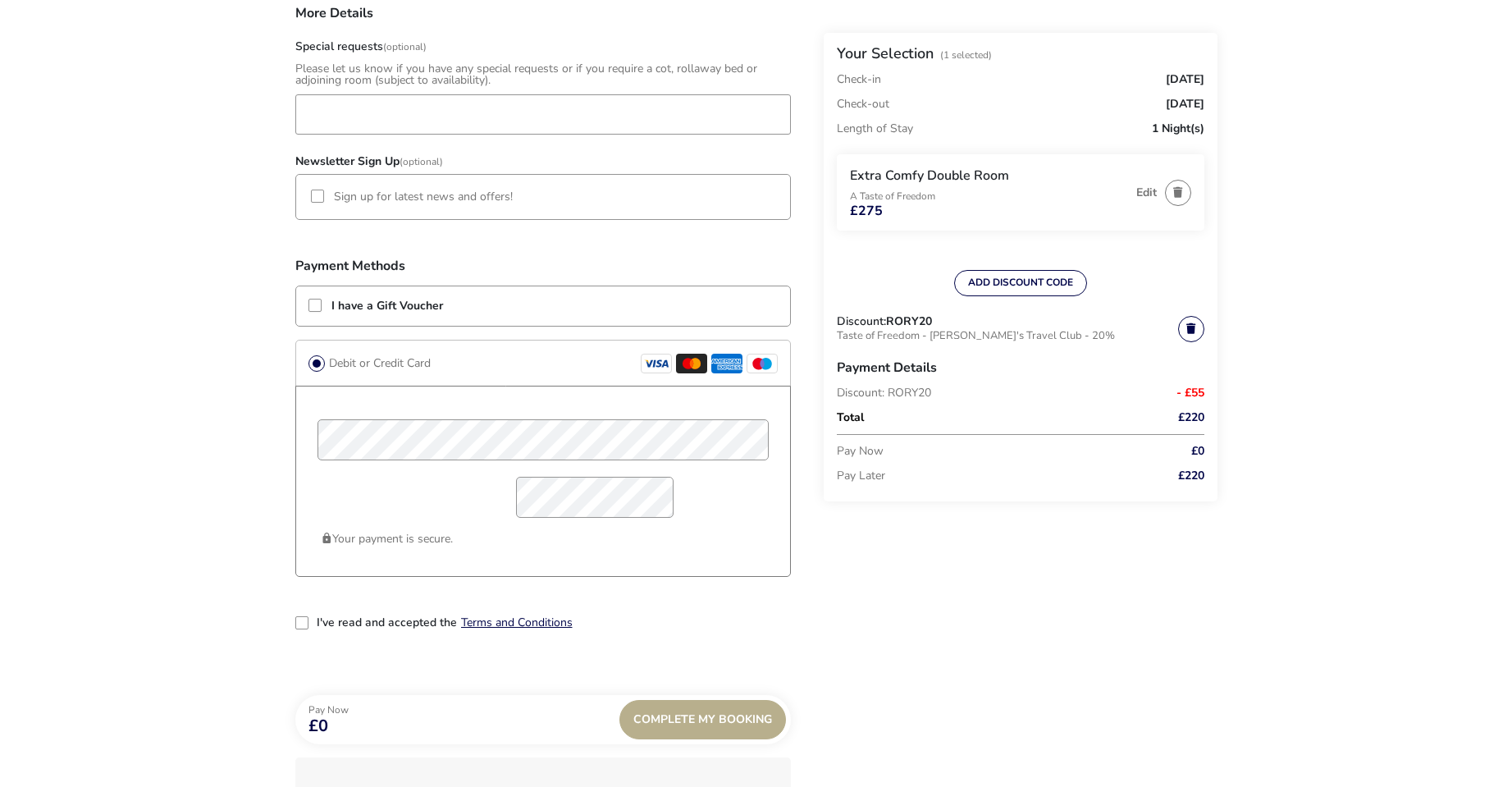
click at [303, 625] on div "2-term_condi" at bounding box center [302, 623] width 13 height 13
click at [706, 725] on div "Complete My Booking" at bounding box center [702, 719] width 166 height 39
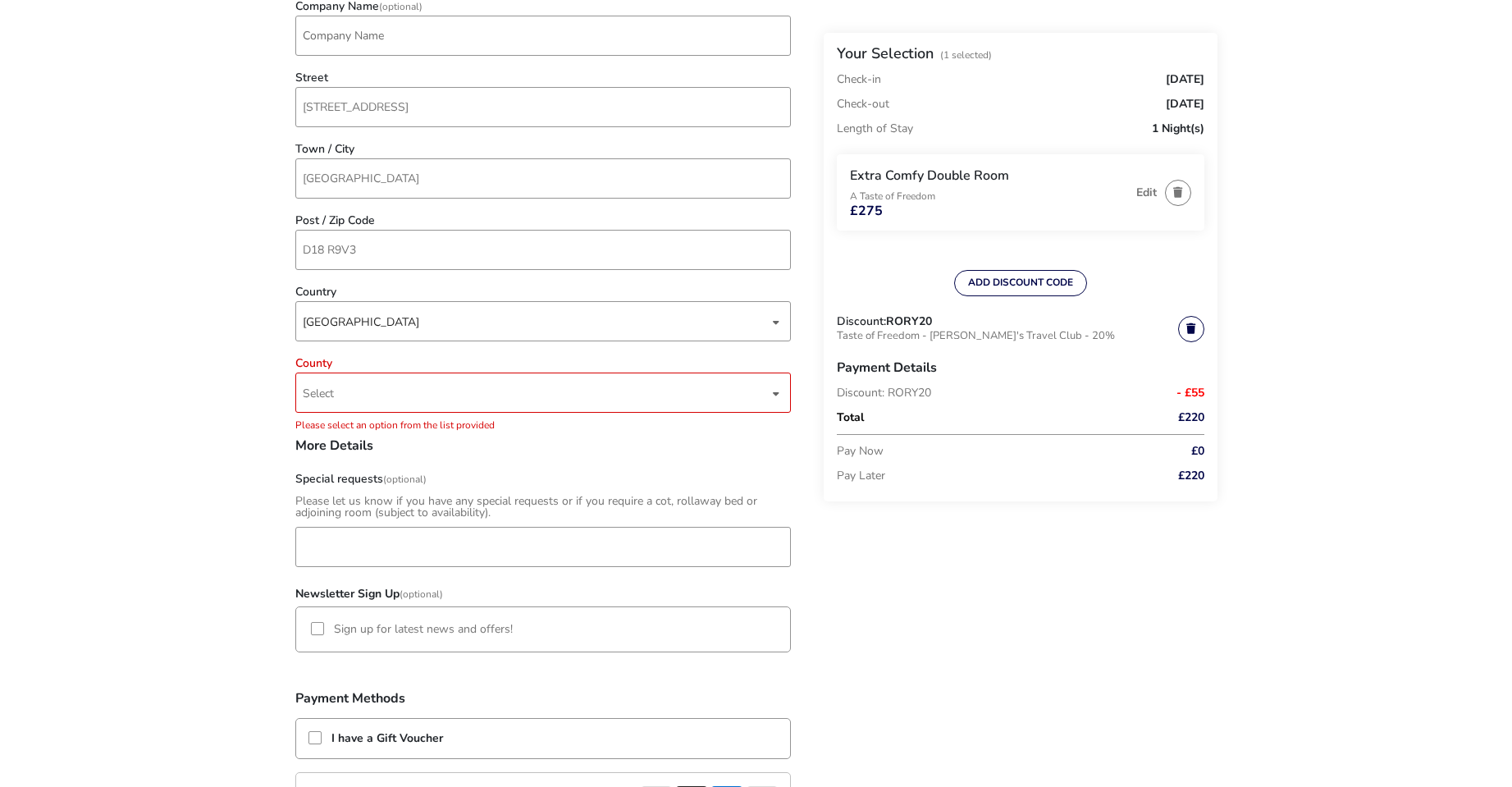
scroll to position [652, 0]
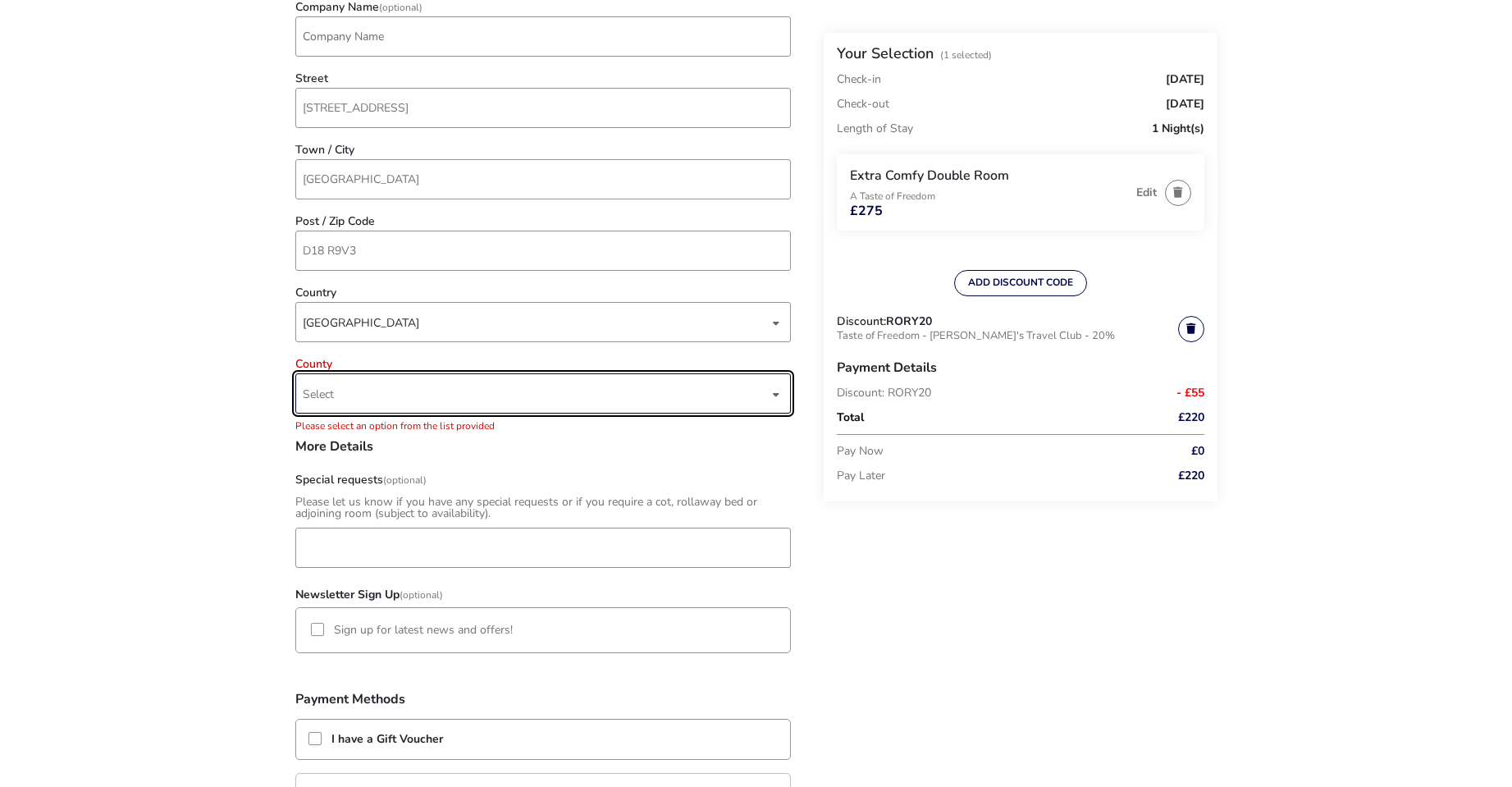
click at [391, 396] on span "Select" at bounding box center [535, 393] width 466 height 38
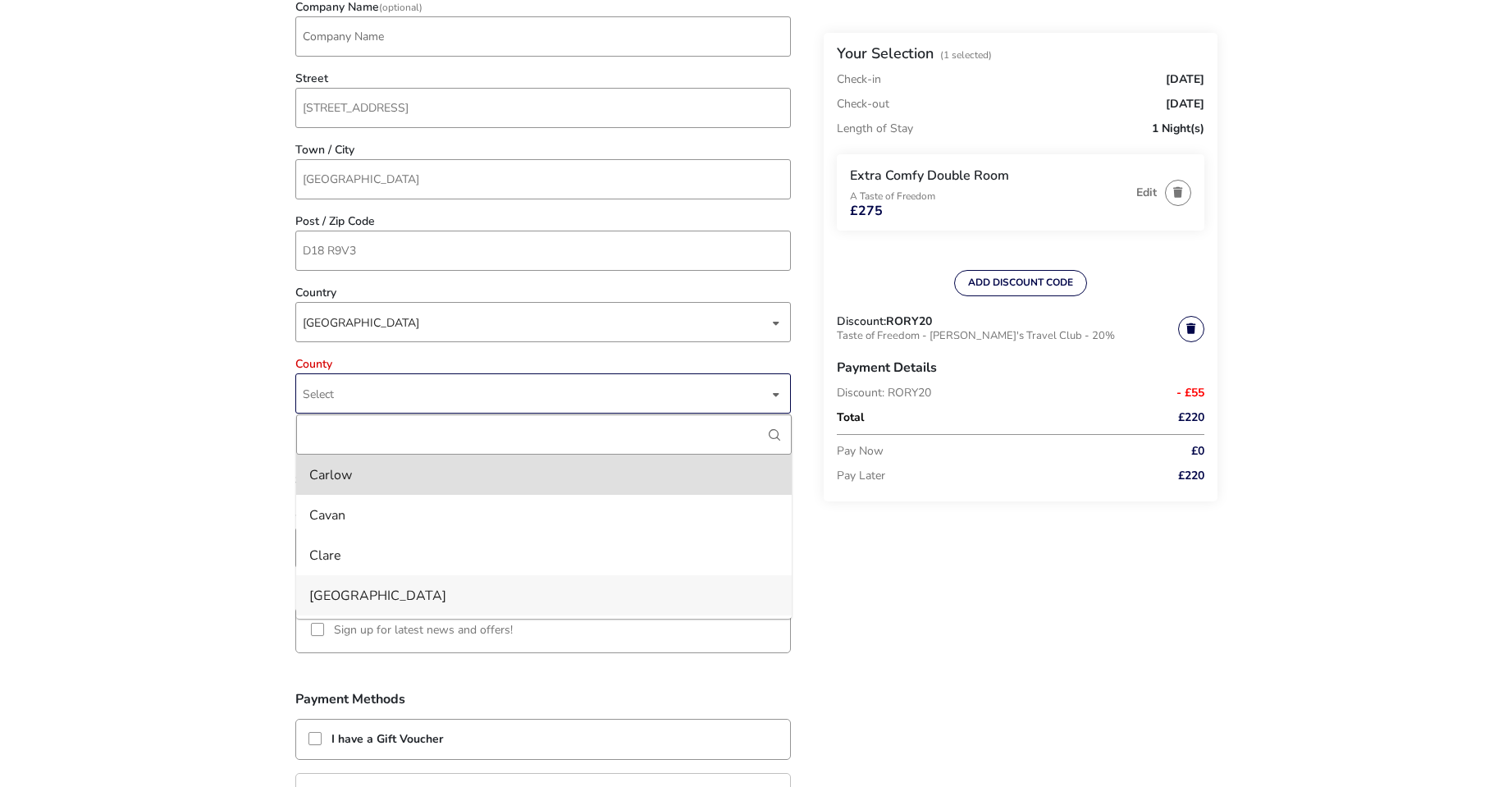
scroll to position [82, 0]
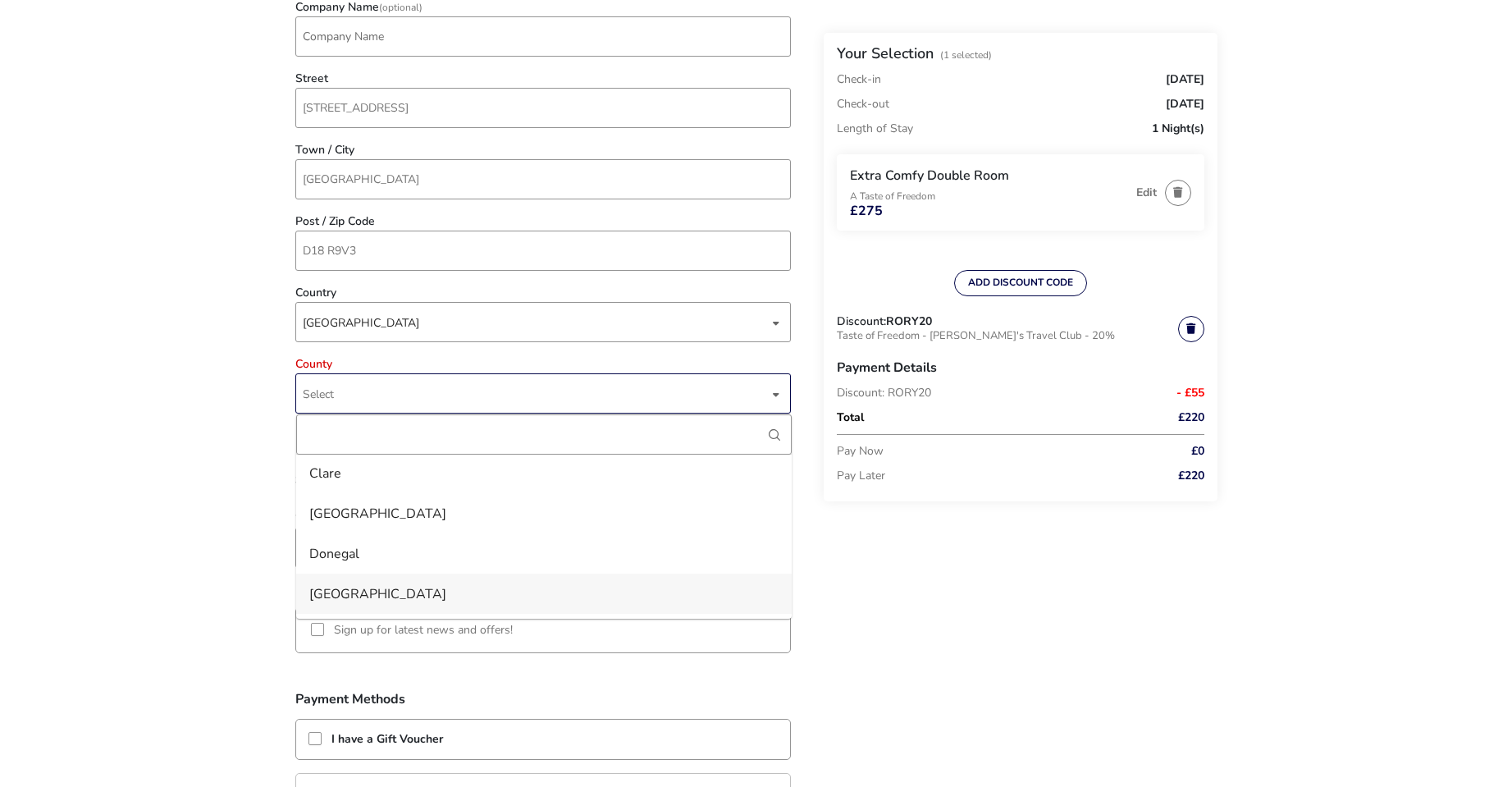
click at [342, 581] on li "[GEOGRAPHIC_DATA]" at bounding box center [544, 594] width 495 height 40
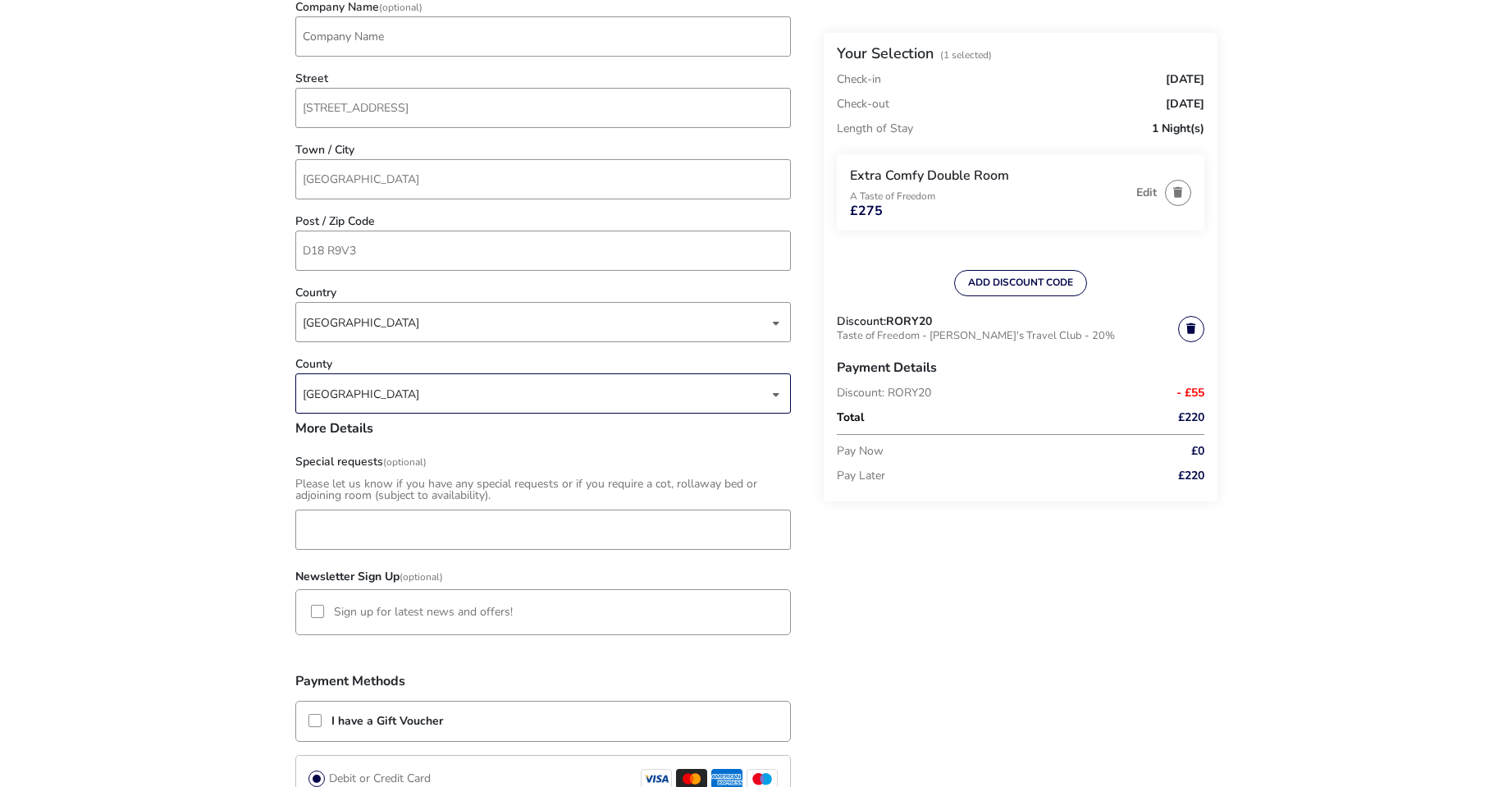
click at [239, 479] on naf-accommodations-shell "Back Your Selection (1 Selected) Check-in [DATE] Check-out [DATE] Length of Sta…" at bounding box center [756, 399] width 1512 height 2102
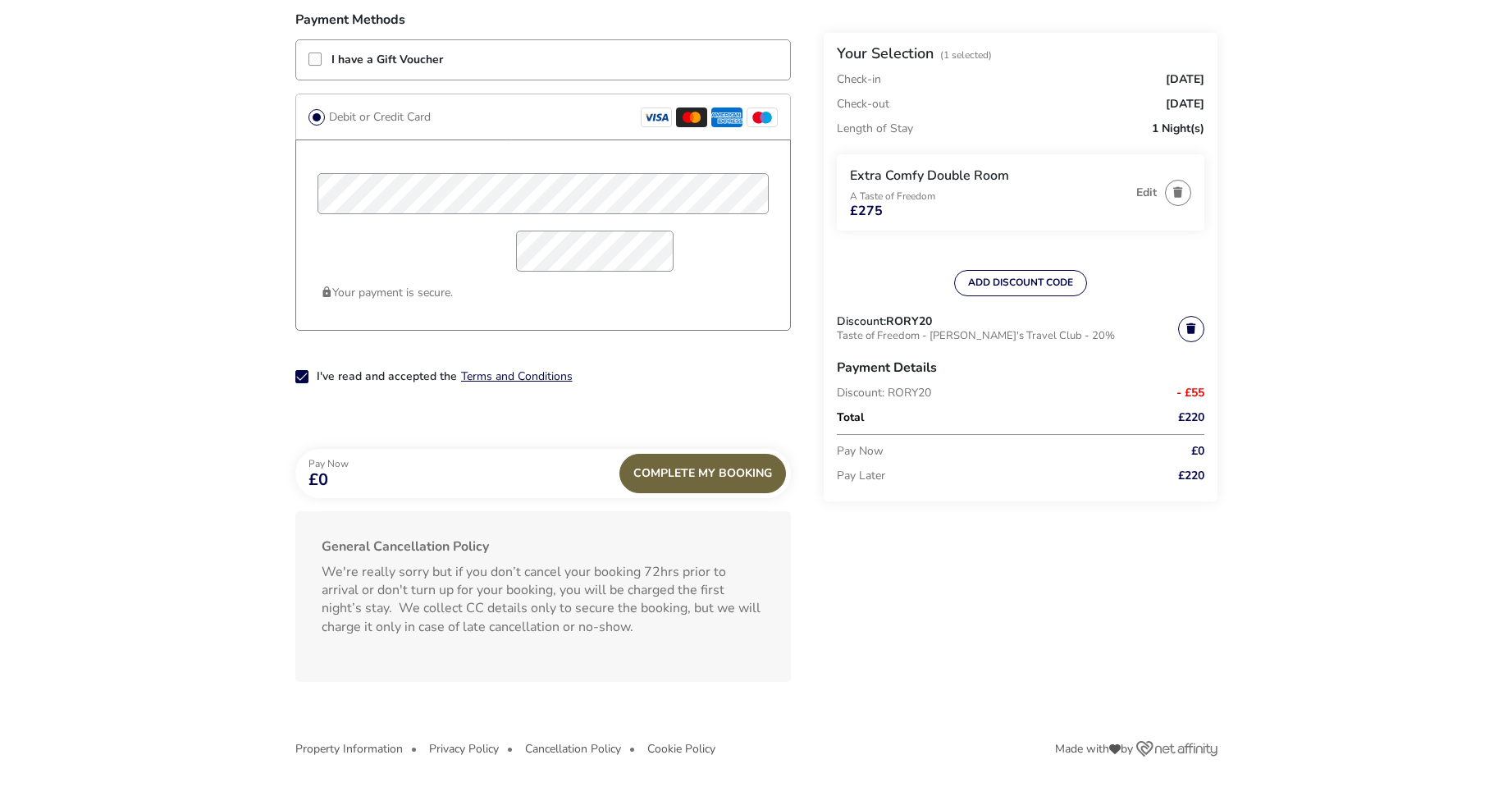
scroll to position [1315, 0]
click at [706, 476] on div "Complete My Booking" at bounding box center [702, 470] width 166 height 39
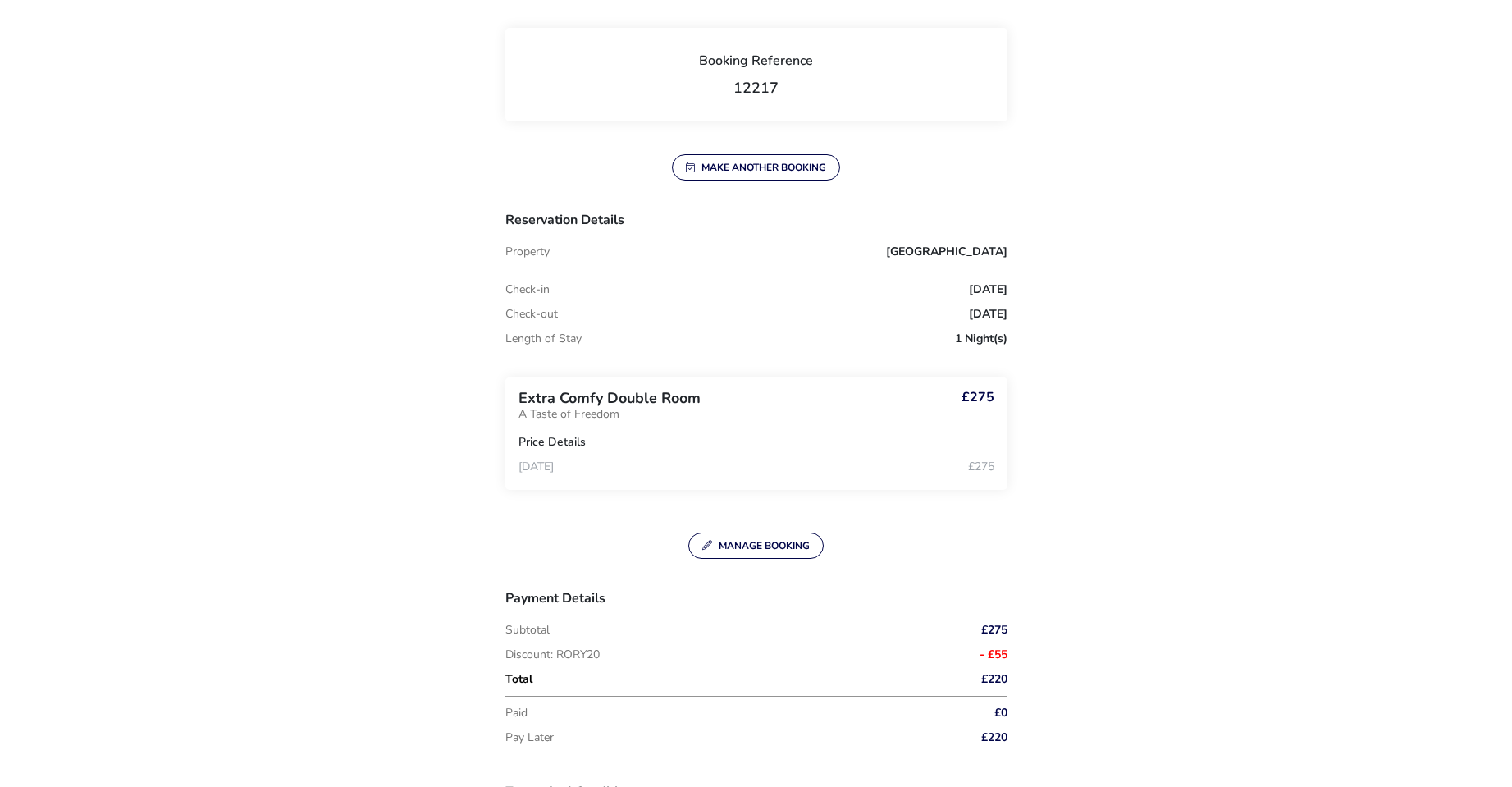
scroll to position [164, 0]
